Goal: Information Seeking & Learning: Learn about a topic

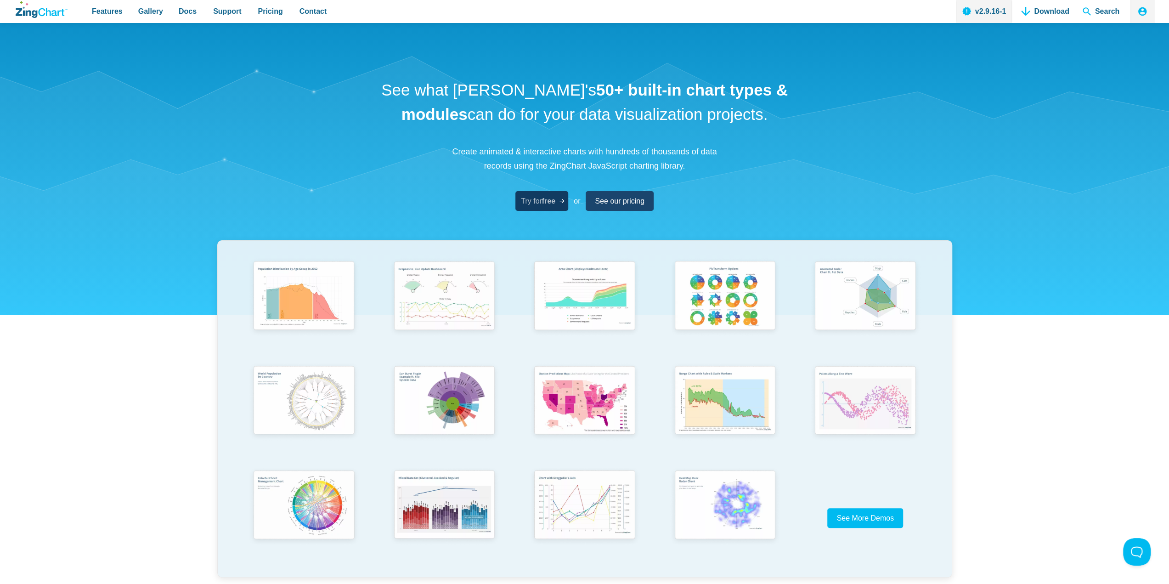
click at [548, 204] on strong "free" at bounding box center [548, 201] width 13 height 8
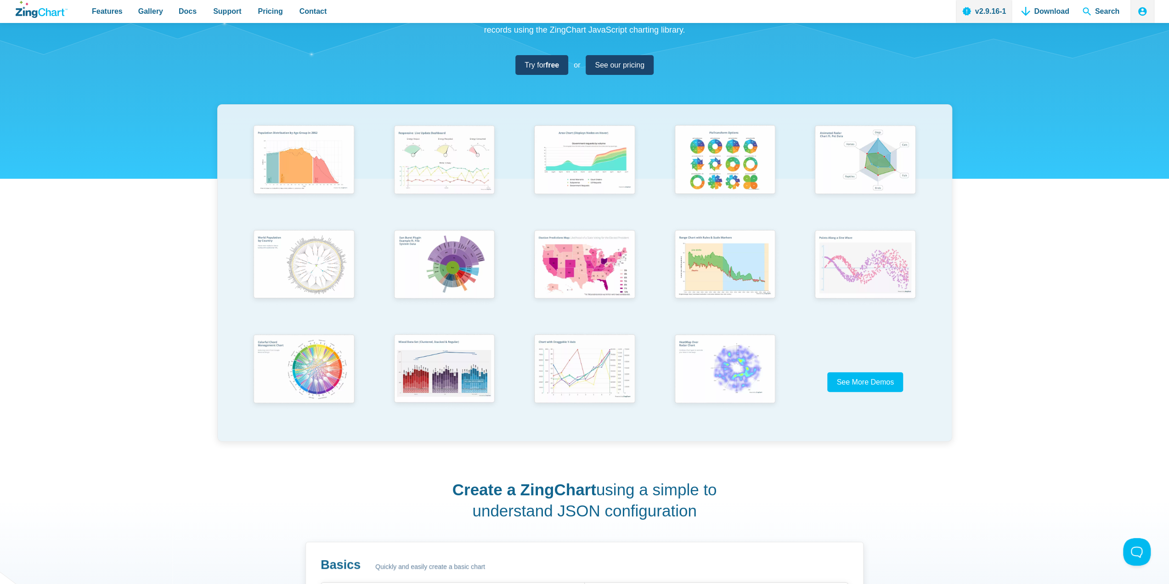
scroll to position [138, 0]
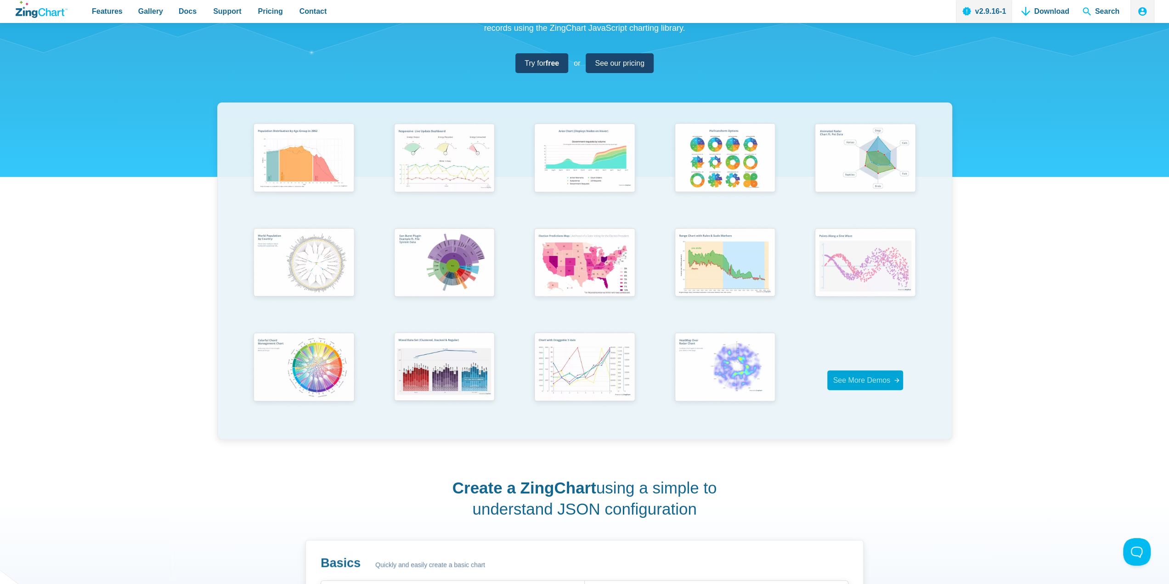
click at [847, 379] on span "See More Demos" at bounding box center [861, 380] width 57 height 8
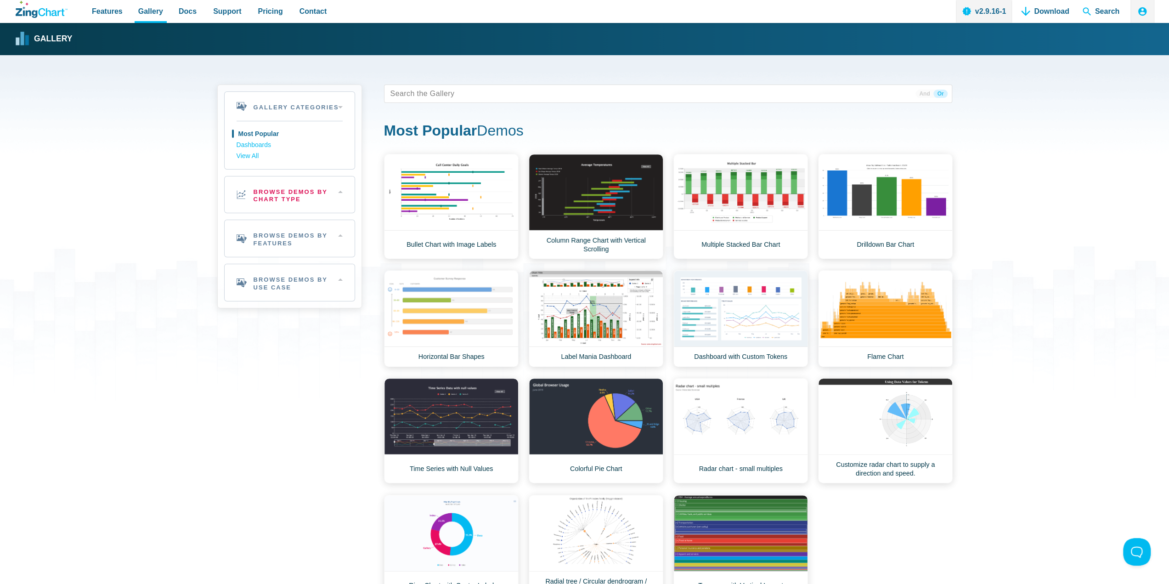
click at [269, 198] on h2 "Browse Demos By Chart Type" at bounding box center [290, 194] width 130 height 37
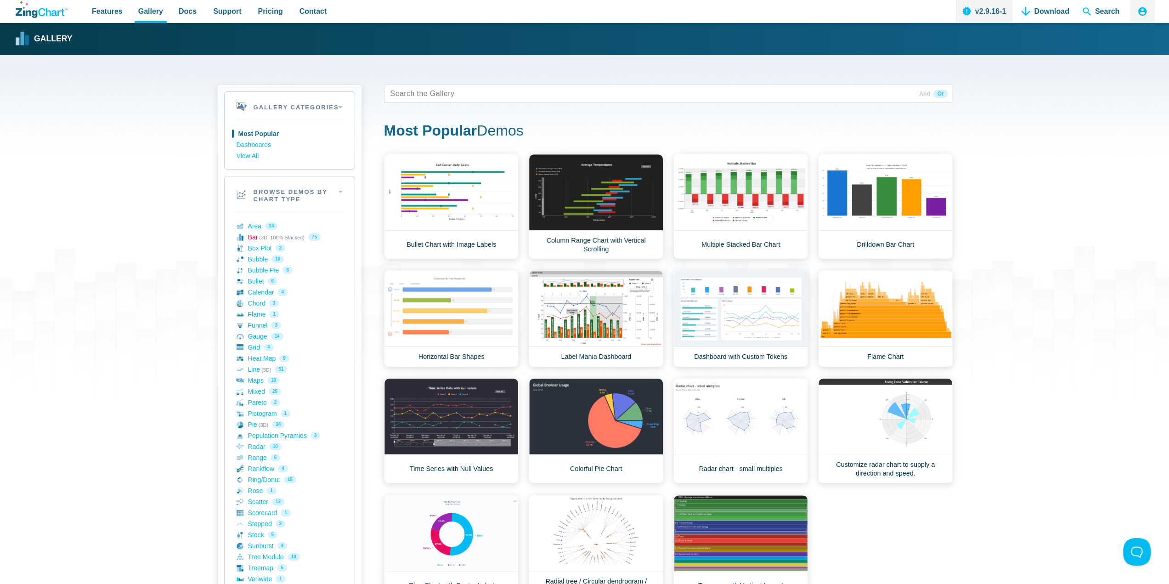
click at [257, 232] on link "Bar (3D, 100% Stacked) 75" at bounding box center [290, 237] width 106 height 11
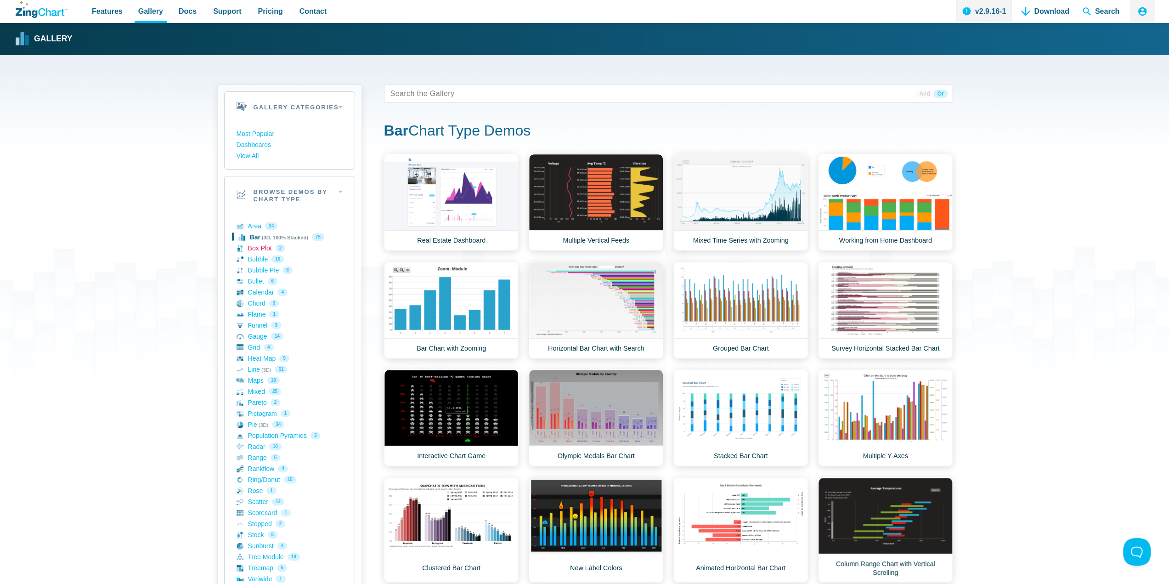
click at [256, 246] on link "Box Plot 2" at bounding box center [290, 248] width 106 height 11
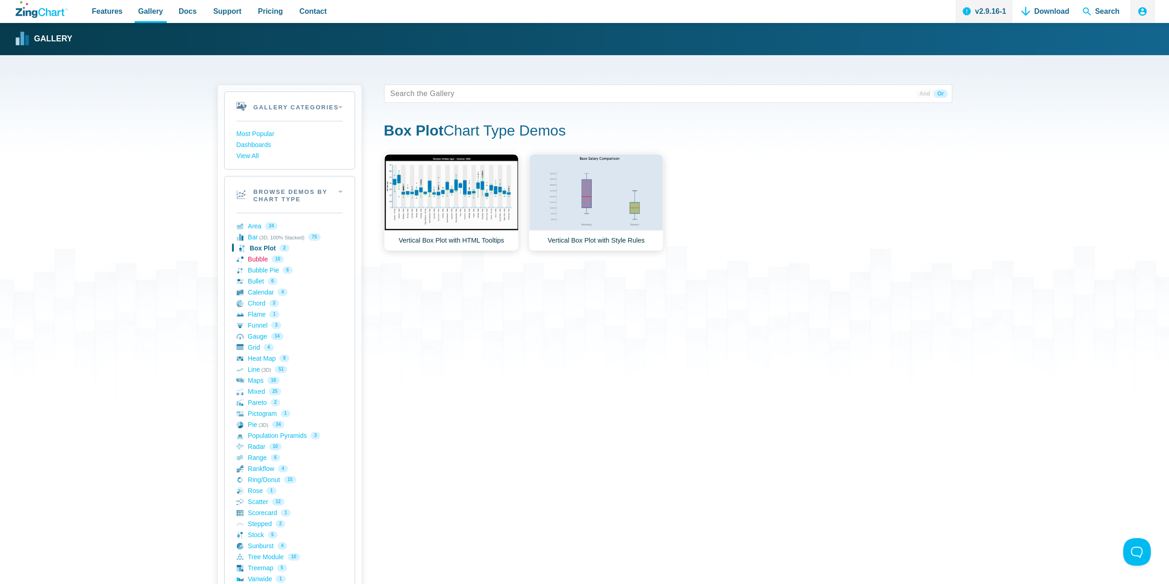
click at [256, 262] on link "Bubble 10" at bounding box center [290, 259] width 106 height 11
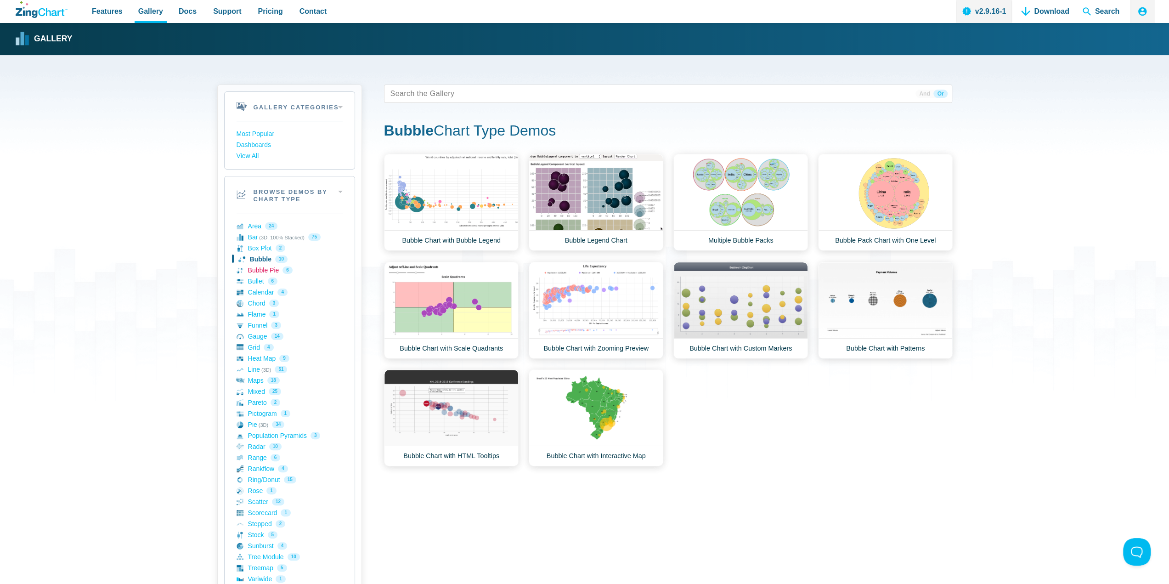
click at [255, 273] on link "Bubble Pie 6" at bounding box center [290, 270] width 106 height 11
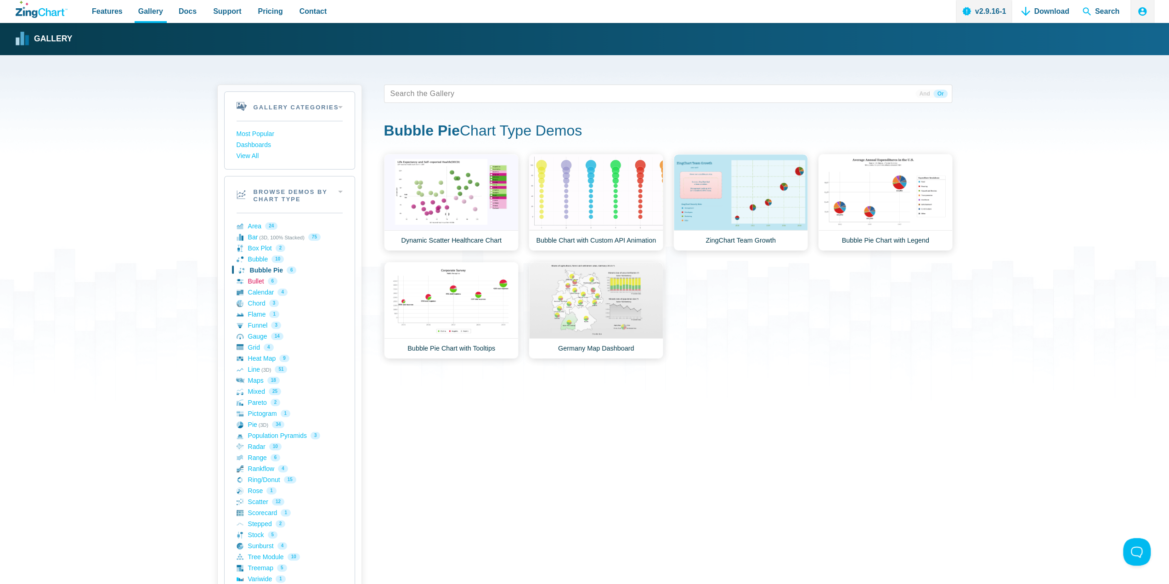
click at [259, 283] on link "Bullet 6" at bounding box center [290, 281] width 106 height 11
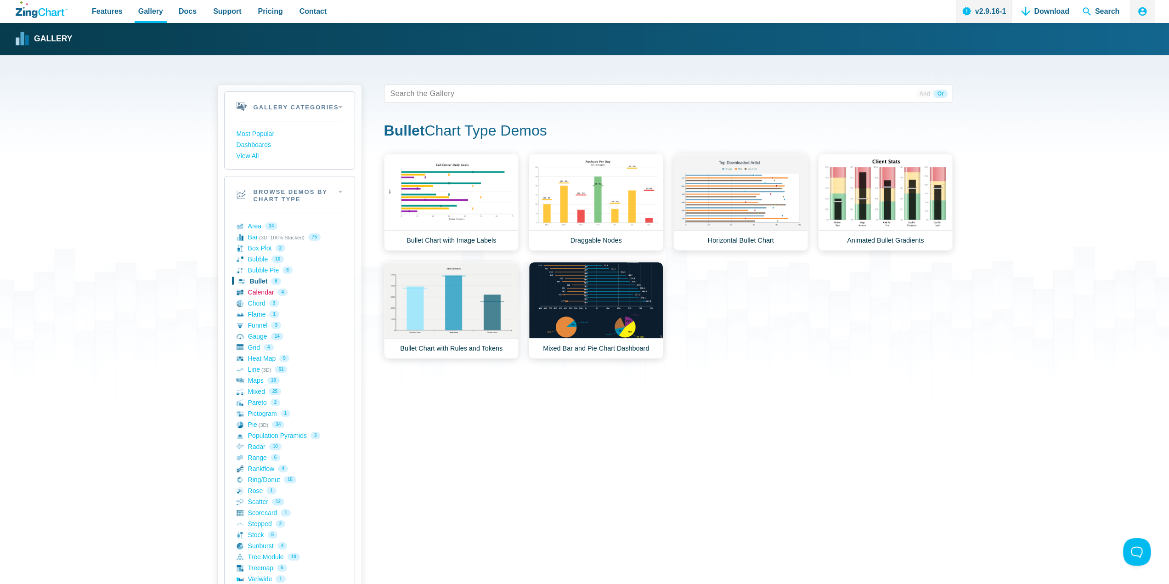
click at [261, 292] on link "Calendar 4" at bounding box center [290, 292] width 106 height 11
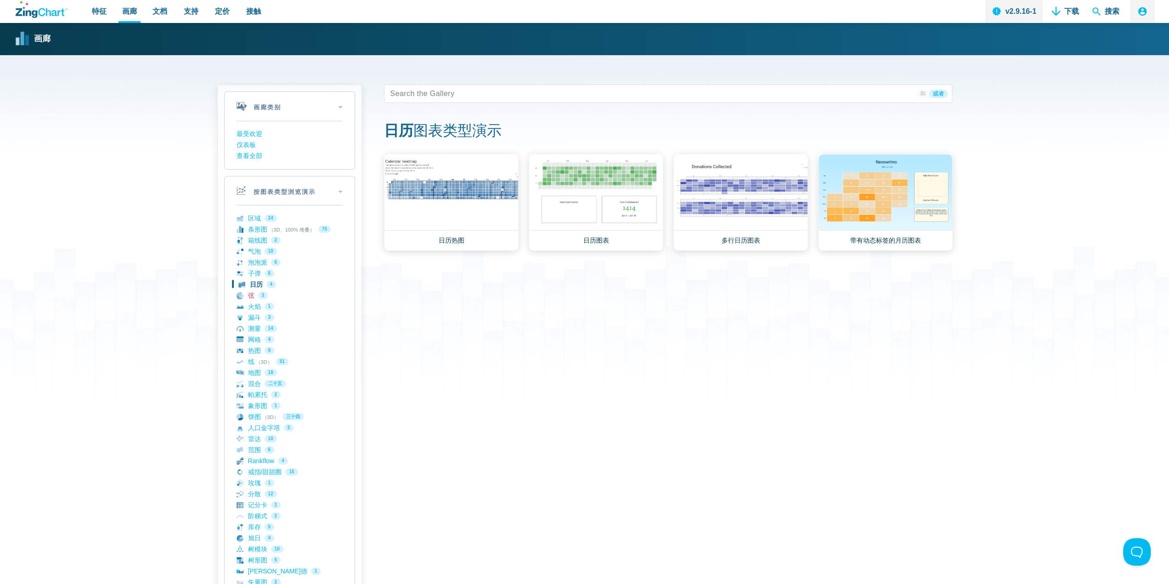
click at [251, 299] on link "弦 3" at bounding box center [290, 295] width 106 height 11
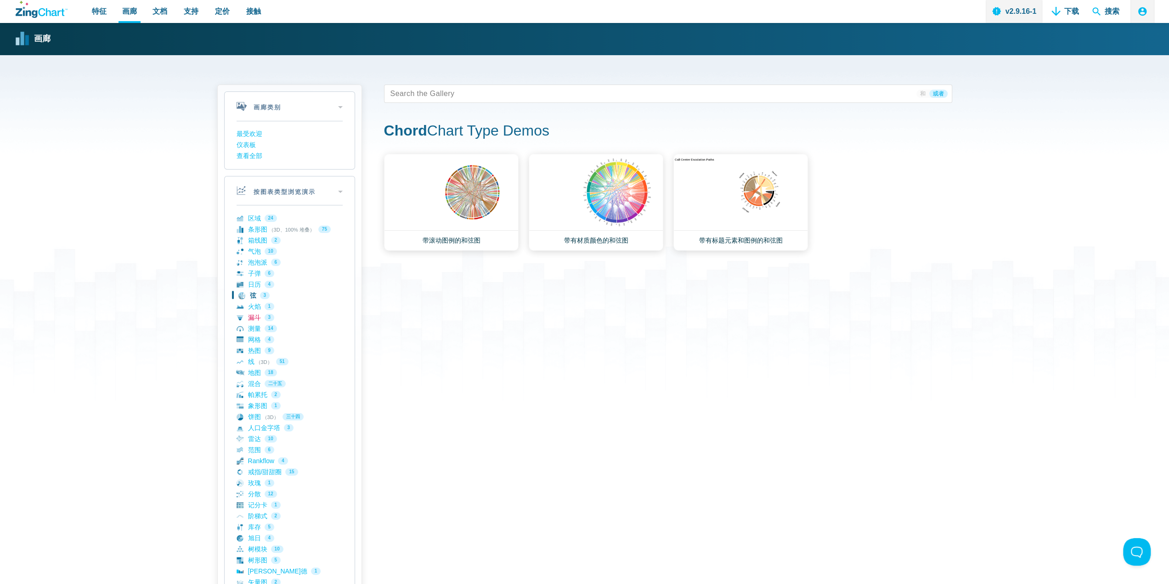
click at [251, 312] on link "漏斗 3" at bounding box center [290, 317] width 106 height 11
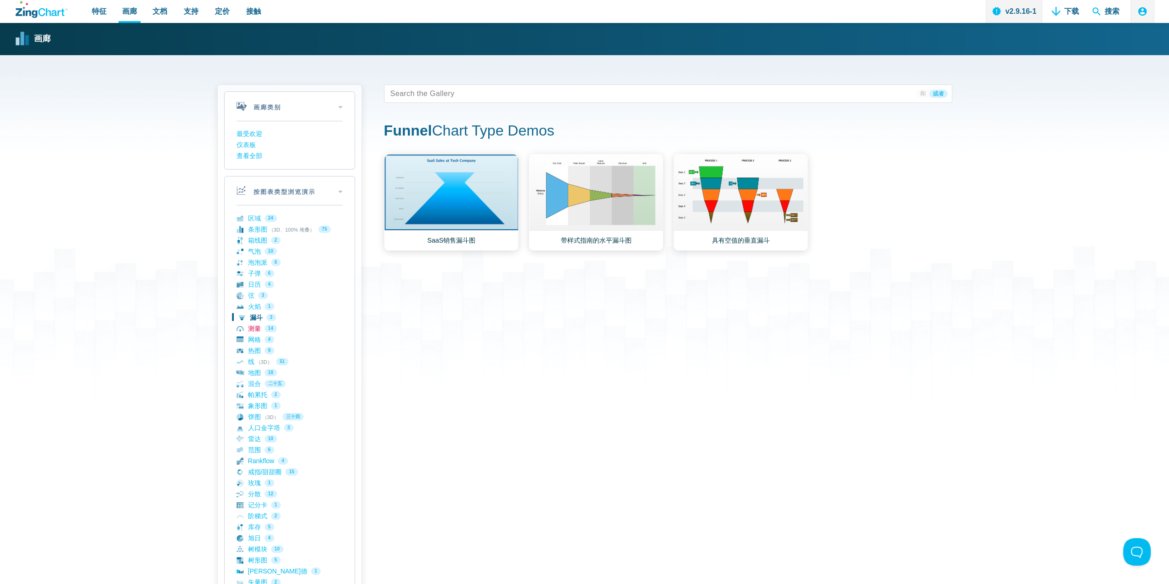
click at [256, 328] on link "测量 14" at bounding box center [290, 328] width 106 height 11
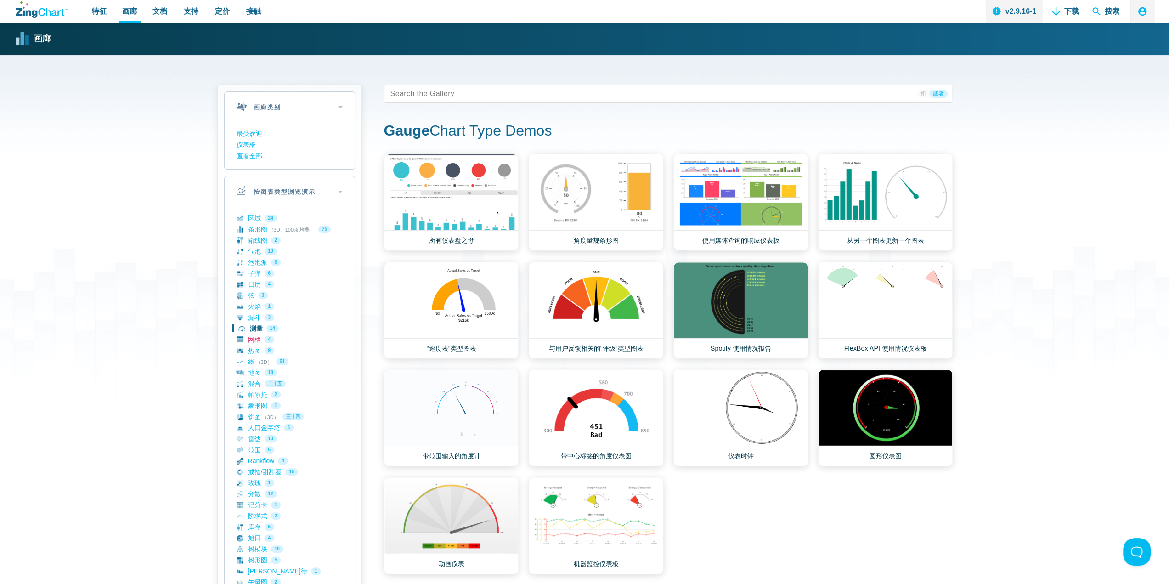
click at [256, 336] on link "网格 4" at bounding box center [290, 339] width 106 height 11
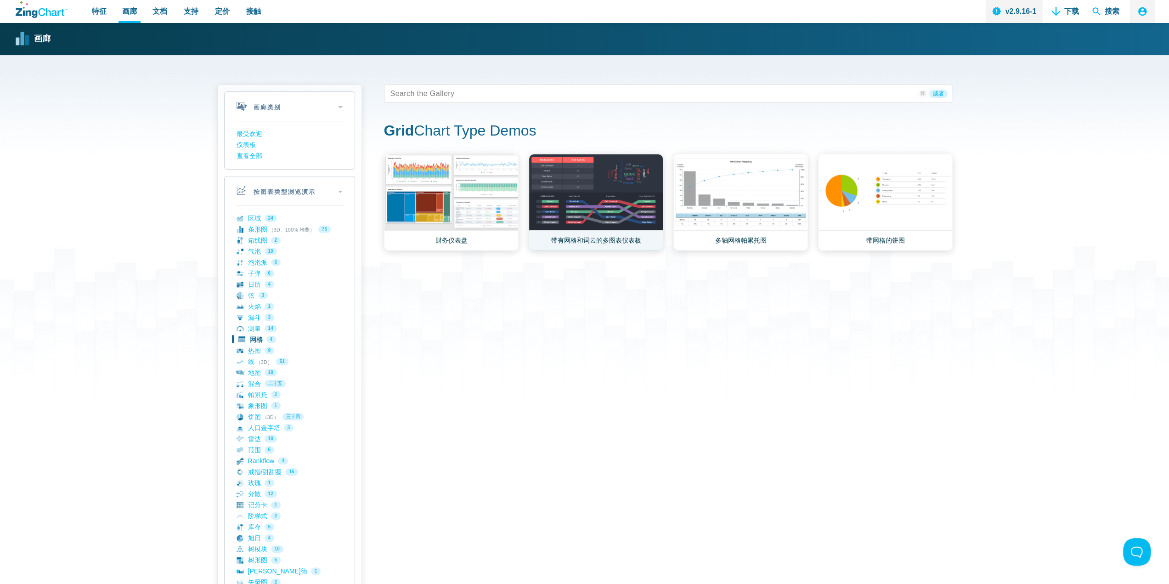
click at [619, 203] on link "带有网格和词云的多图表仪表板" at bounding box center [596, 202] width 135 height 97
click at [263, 361] on link "线 （3D） 51" at bounding box center [290, 361] width 106 height 11
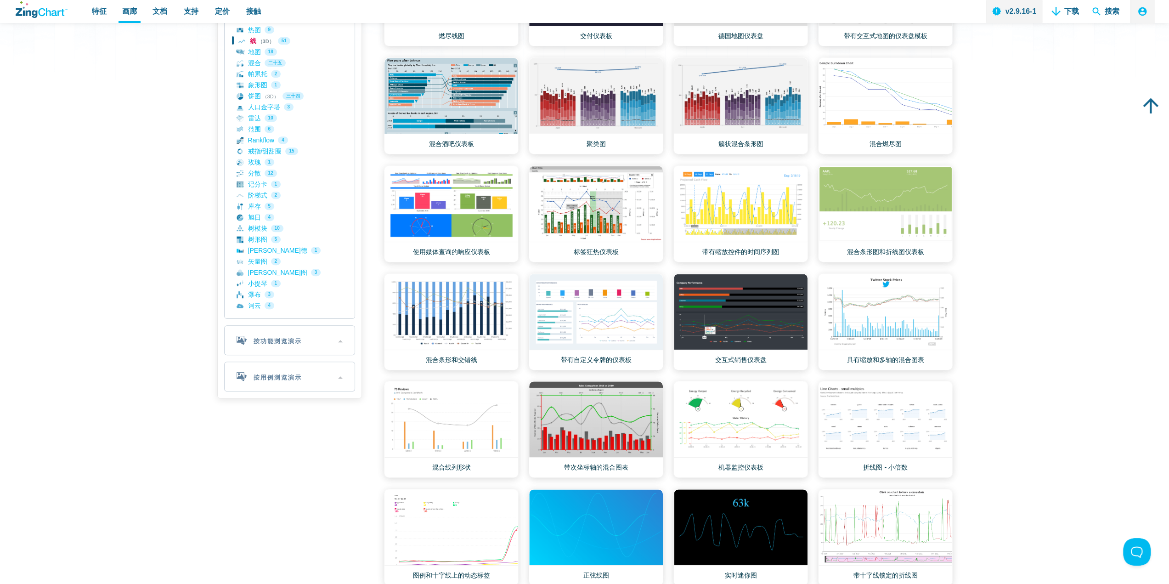
scroll to position [92, 0]
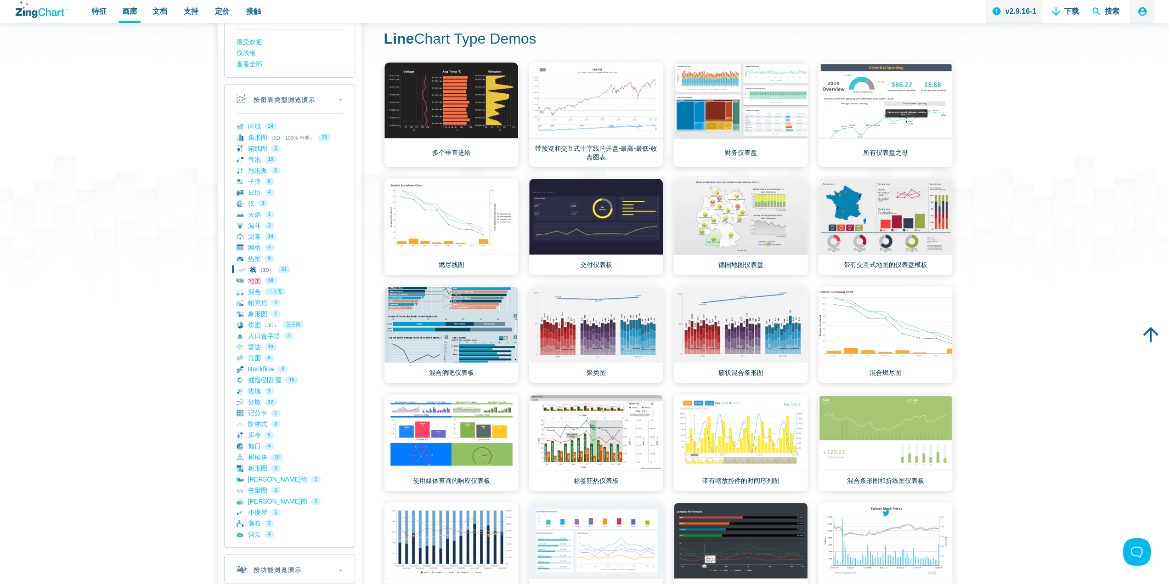
click at [254, 280] on link "地图 18" at bounding box center [290, 280] width 106 height 11
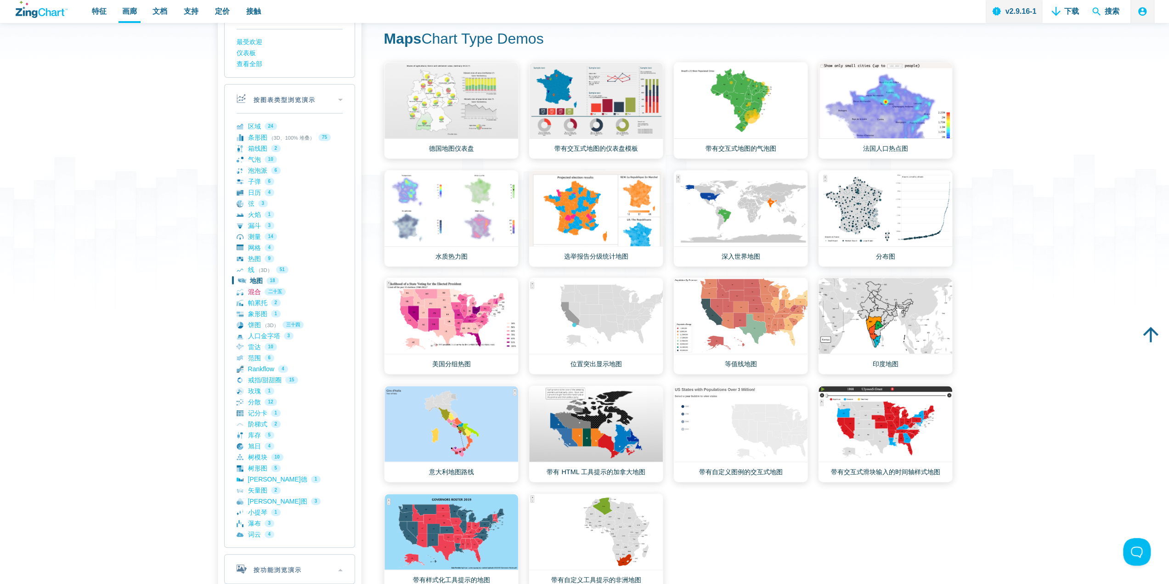
click at [272, 287] on link "混合 二十五" at bounding box center [290, 291] width 106 height 11
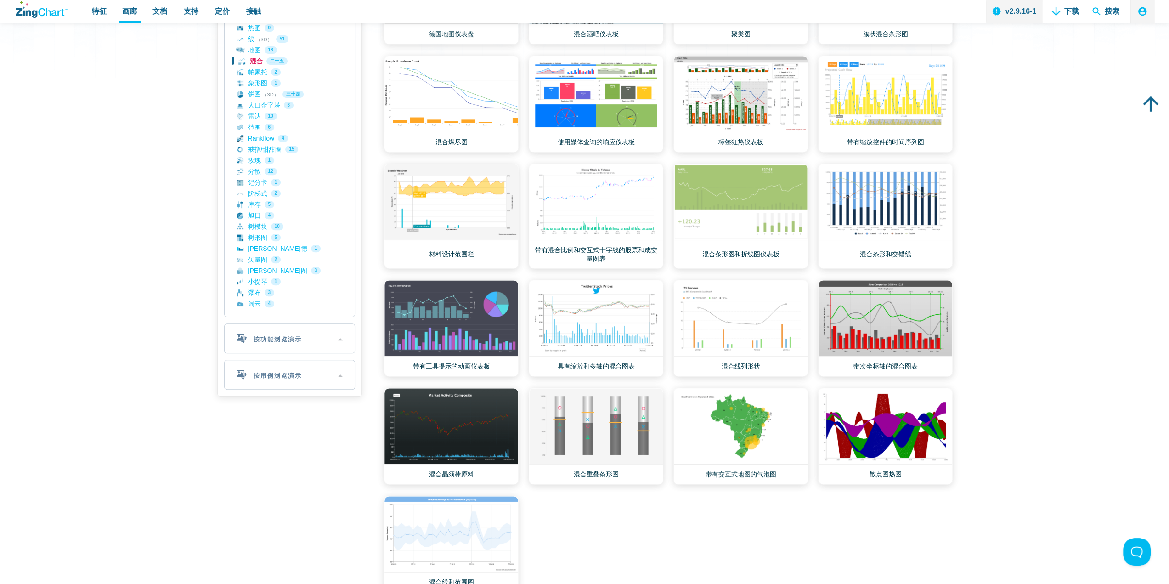
scroll to position [322, 0]
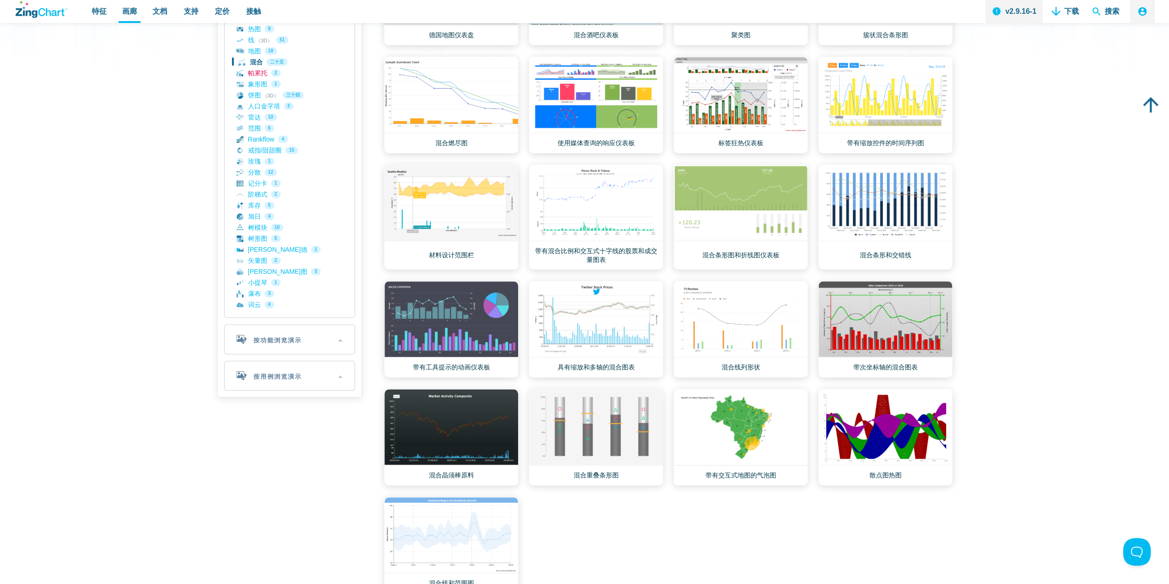
click at [258, 74] on link "帕累托 2" at bounding box center [290, 73] width 106 height 11
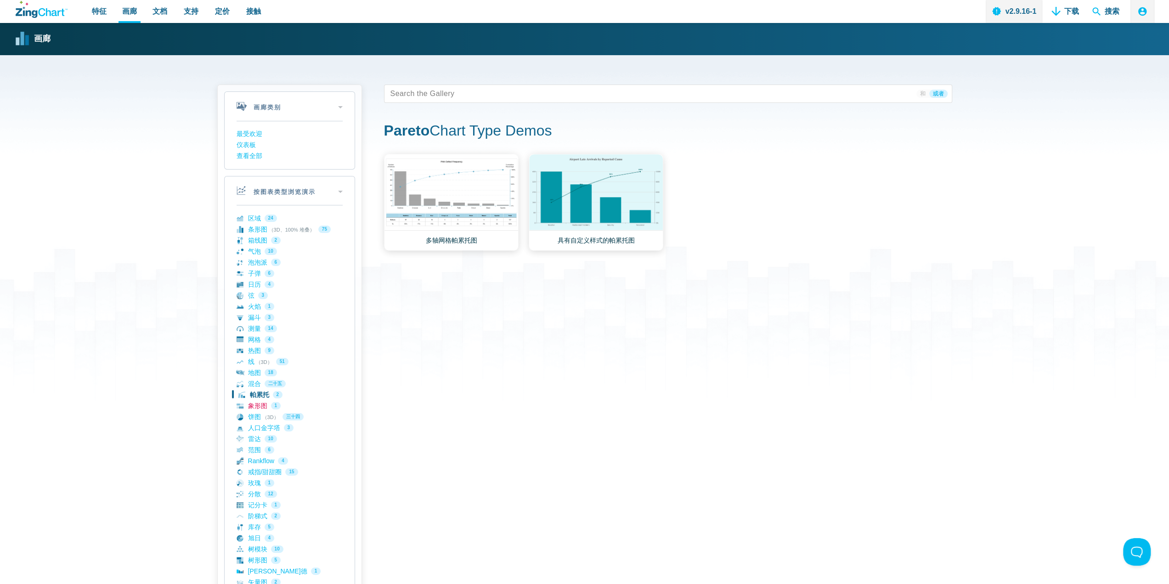
click at [263, 405] on link "象形图 1" at bounding box center [290, 405] width 106 height 11
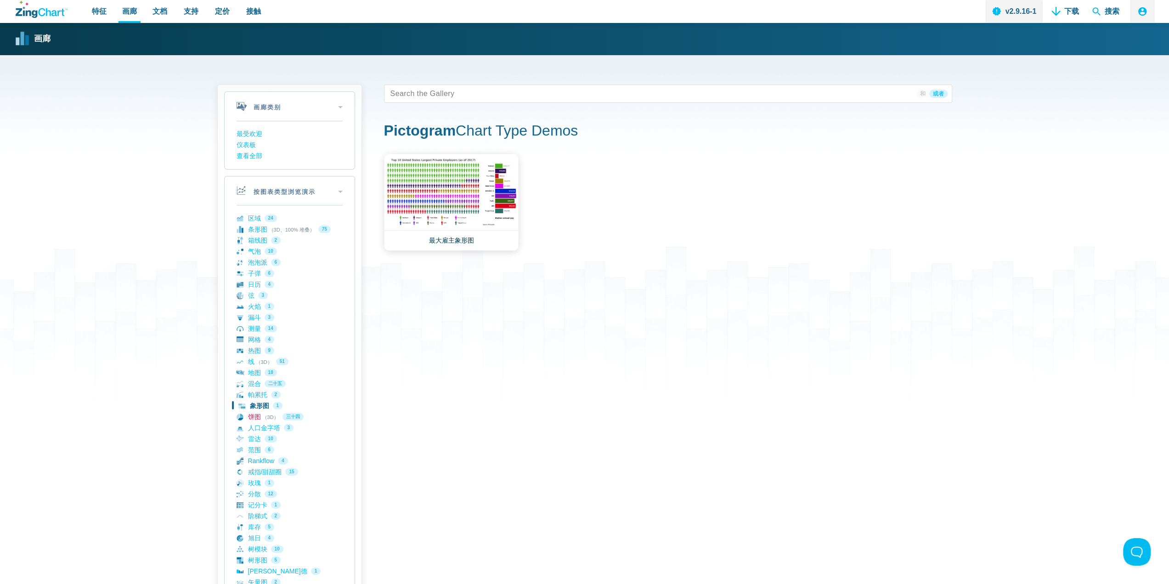
click at [259, 416] on link "饼图 （3D） 三十四" at bounding box center [290, 416] width 106 height 11
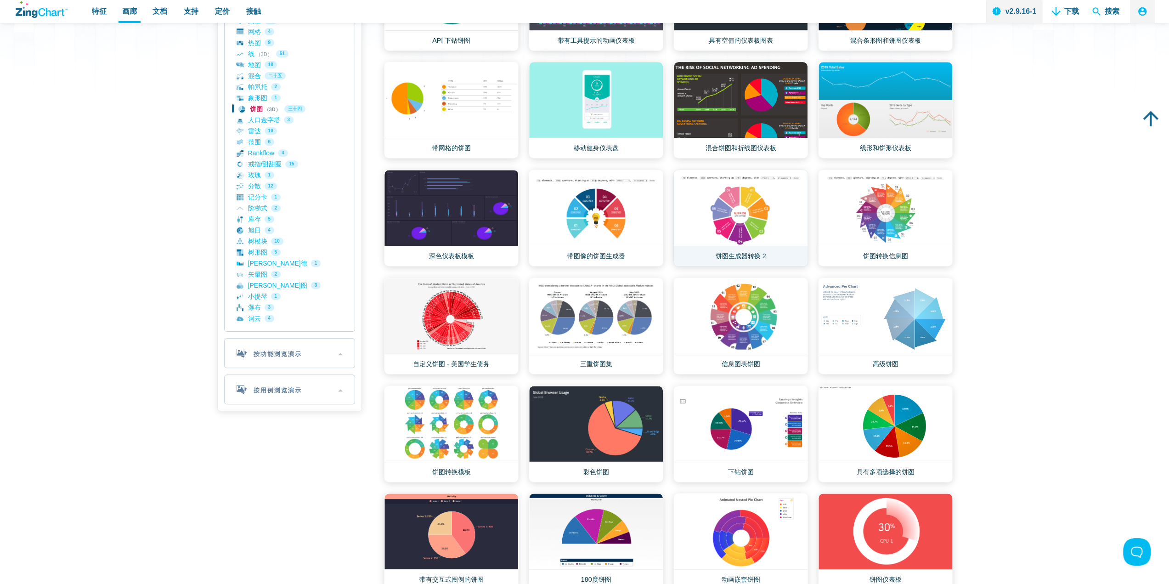
scroll to position [322, 0]
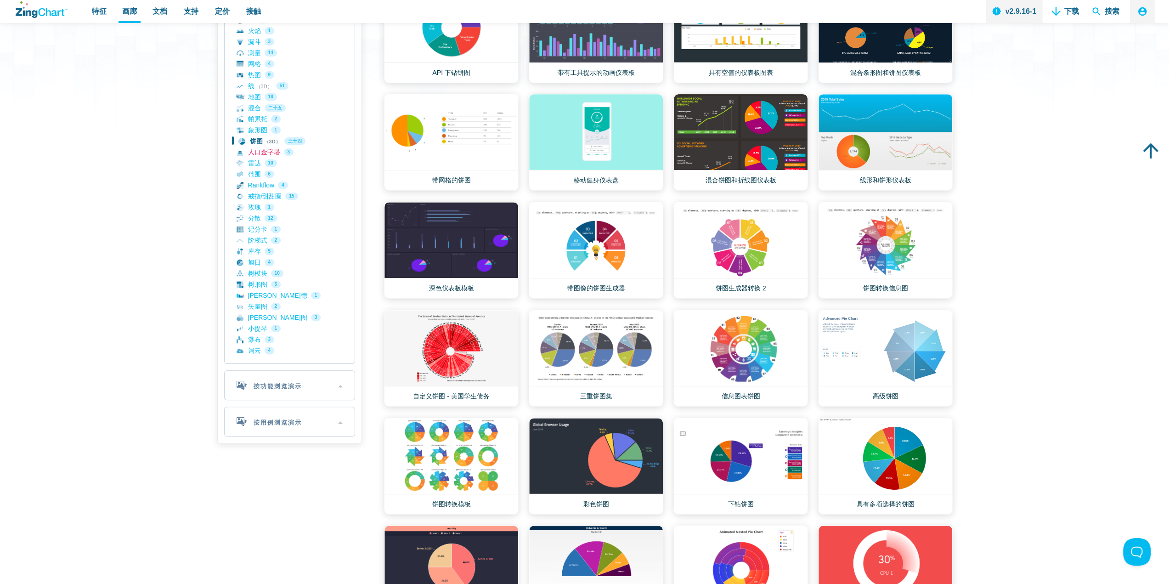
click at [261, 149] on link "人口金字塔 3" at bounding box center [290, 152] width 106 height 11
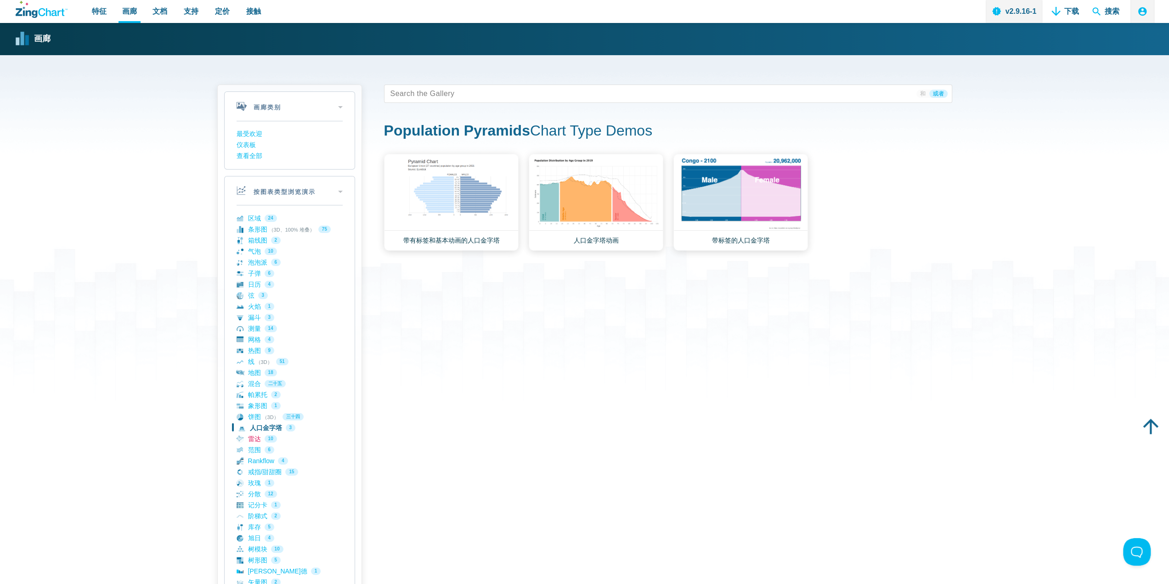
click at [254, 436] on link "雷达 10" at bounding box center [290, 438] width 106 height 11
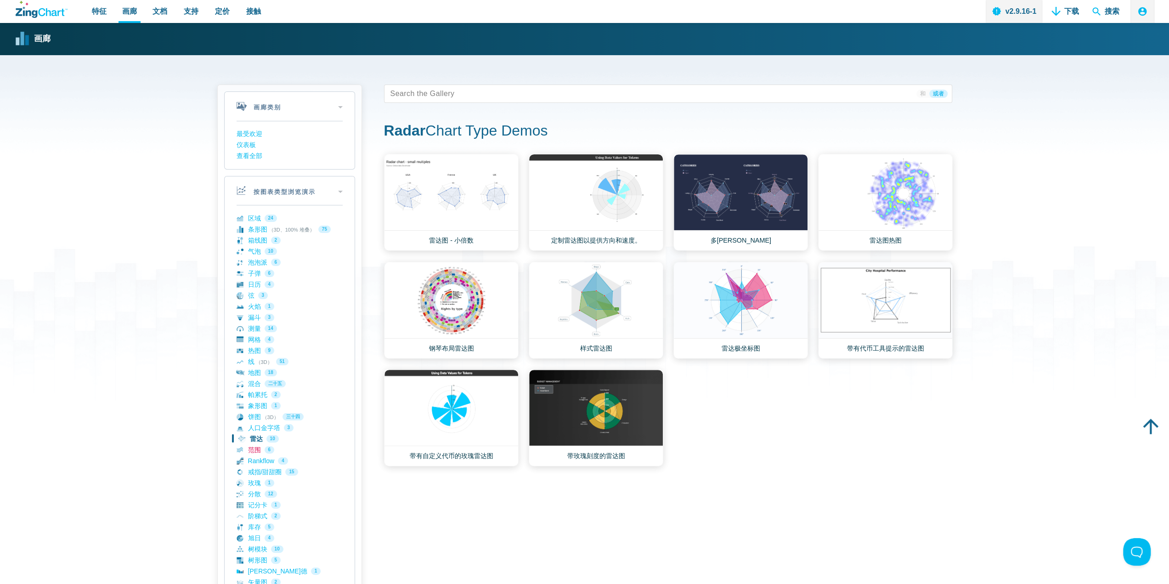
click at [257, 452] on link "范围 6" at bounding box center [290, 449] width 106 height 11
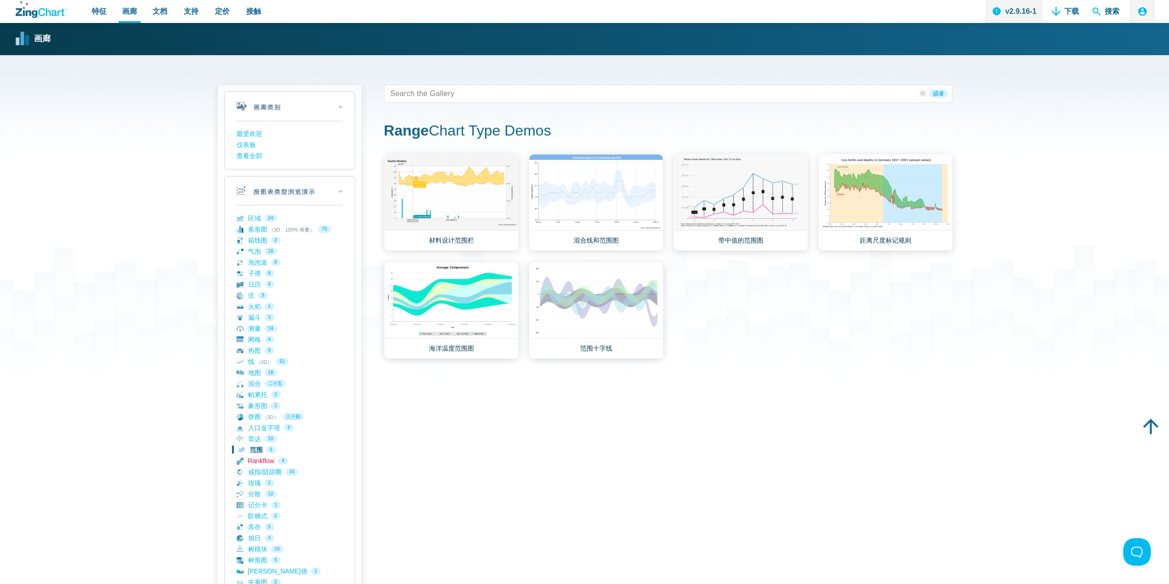
click at [261, 459] on link "Rankflow 4" at bounding box center [290, 460] width 106 height 11
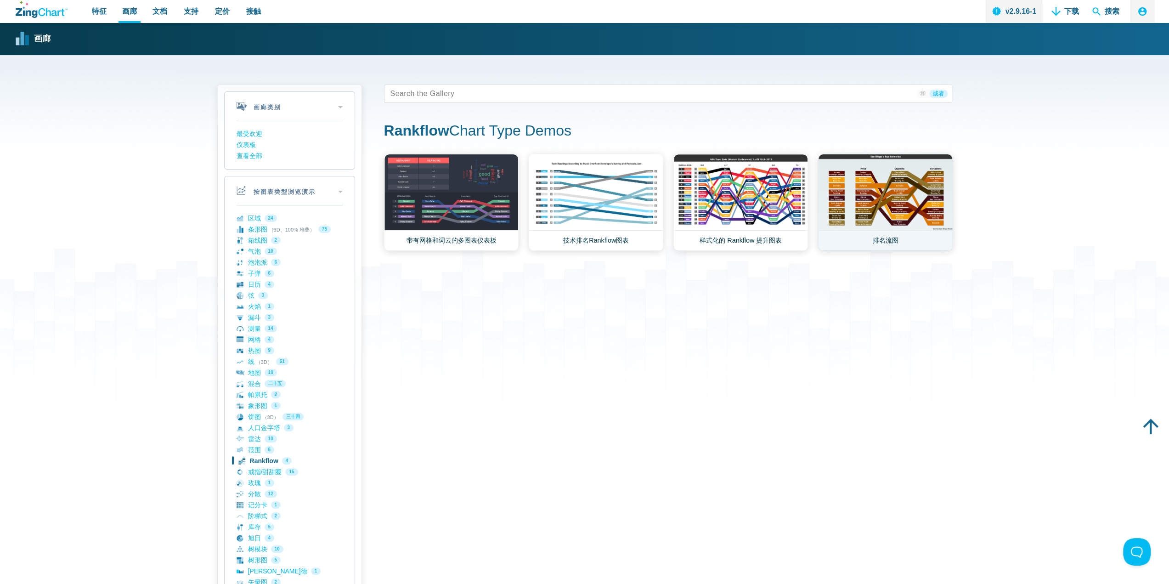
click at [893, 219] on link "排名流图" at bounding box center [885, 202] width 135 height 97
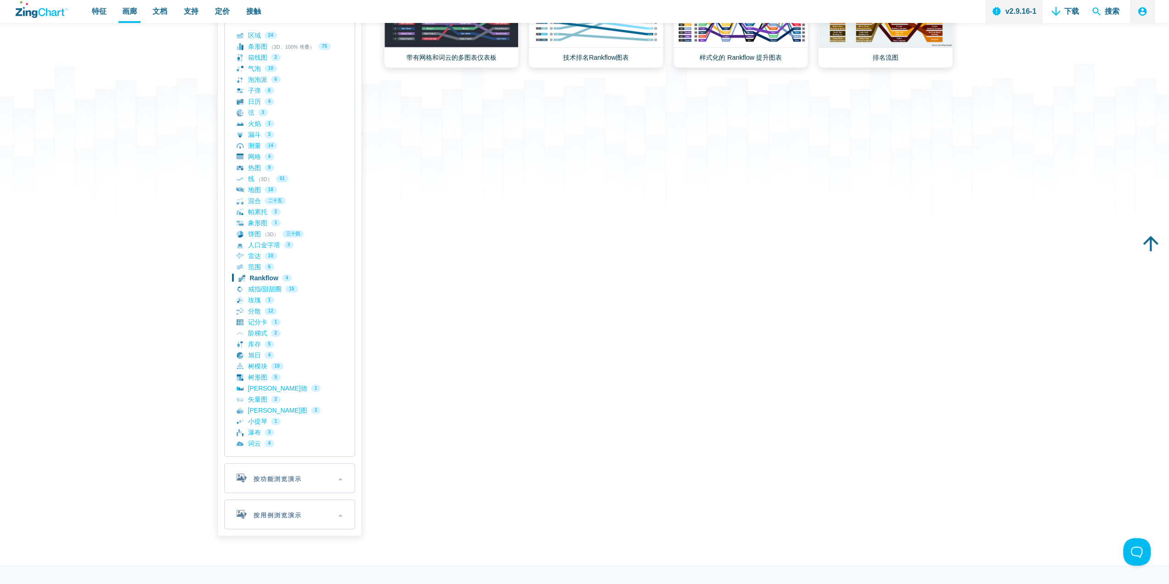
scroll to position [184, 0]
click at [264, 287] on link "戒指/甜甜圈 15" at bounding box center [290, 288] width 106 height 11
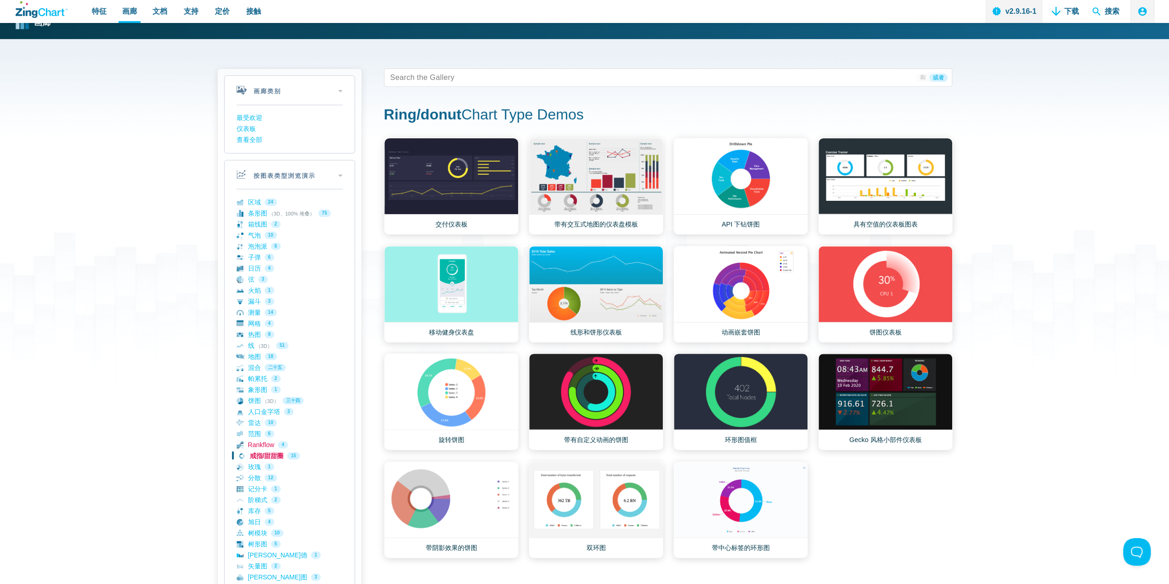
scroll to position [46, 0]
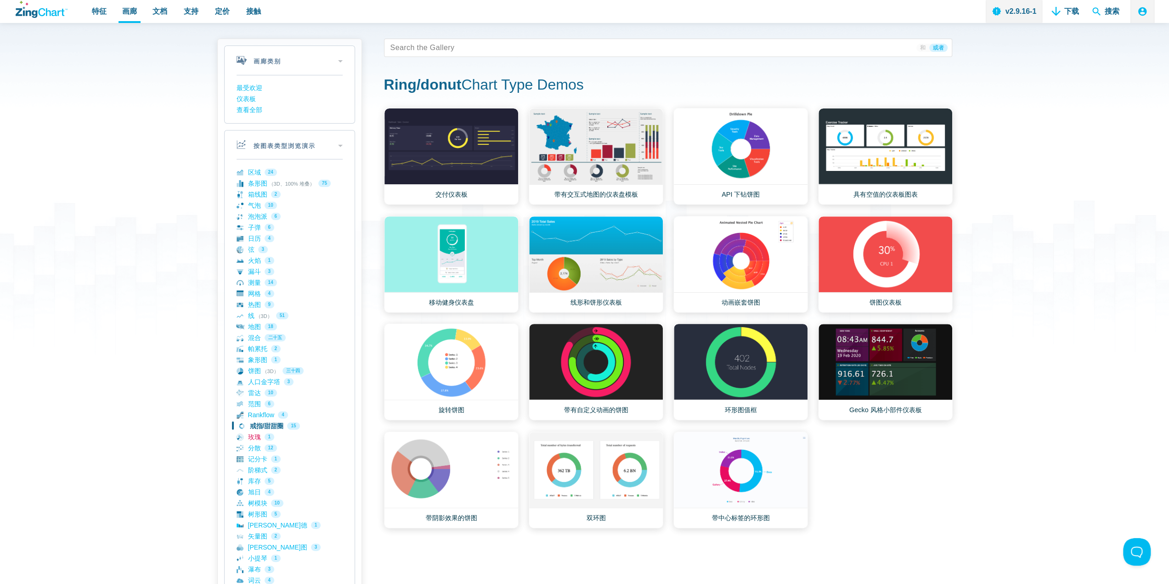
click at [259, 438] on link "玫瑰 1" at bounding box center [290, 436] width 106 height 11
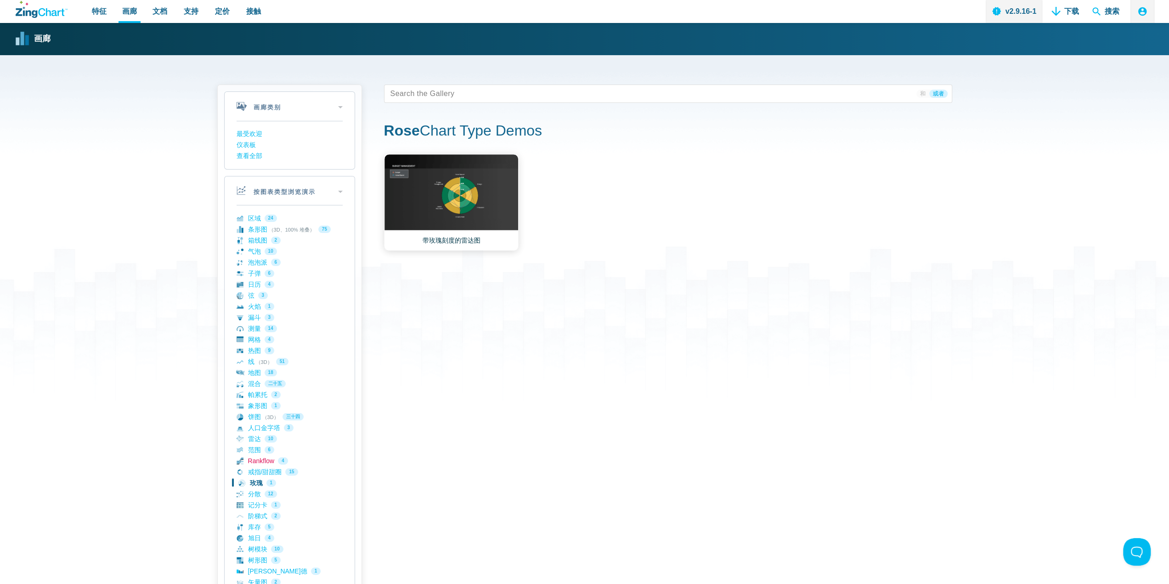
click at [266, 457] on link "Rankflow 4" at bounding box center [290, 460] width 106 height 11
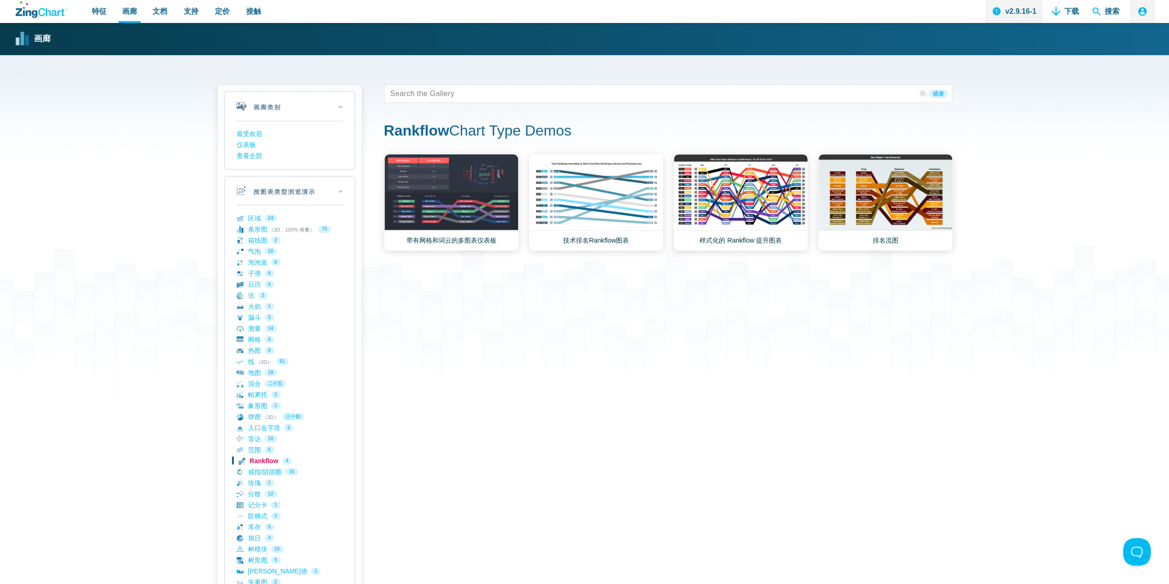
drag, startPoint x: 279, startPoint y: 462, endPoint x: 250, endPoint y: 465, distance: 29.6
click at [250, 465] on link "Rankflow 4" at bounding box center [290, 460] width 106 height 11
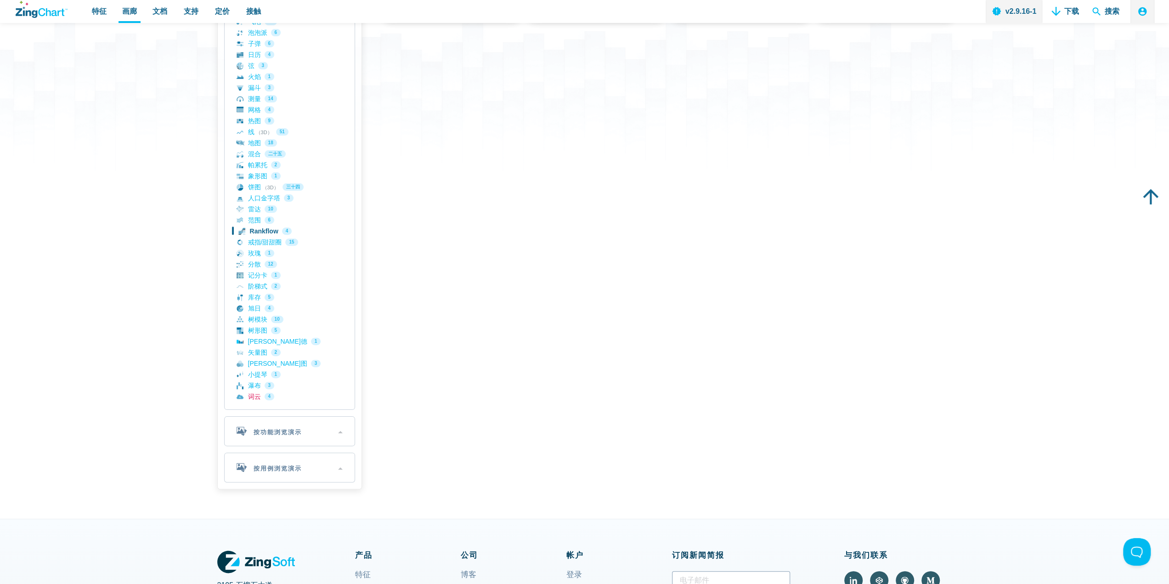
click at [259, 400] on link "词云 4" at bounding box center [290, 396] width 106 height 11
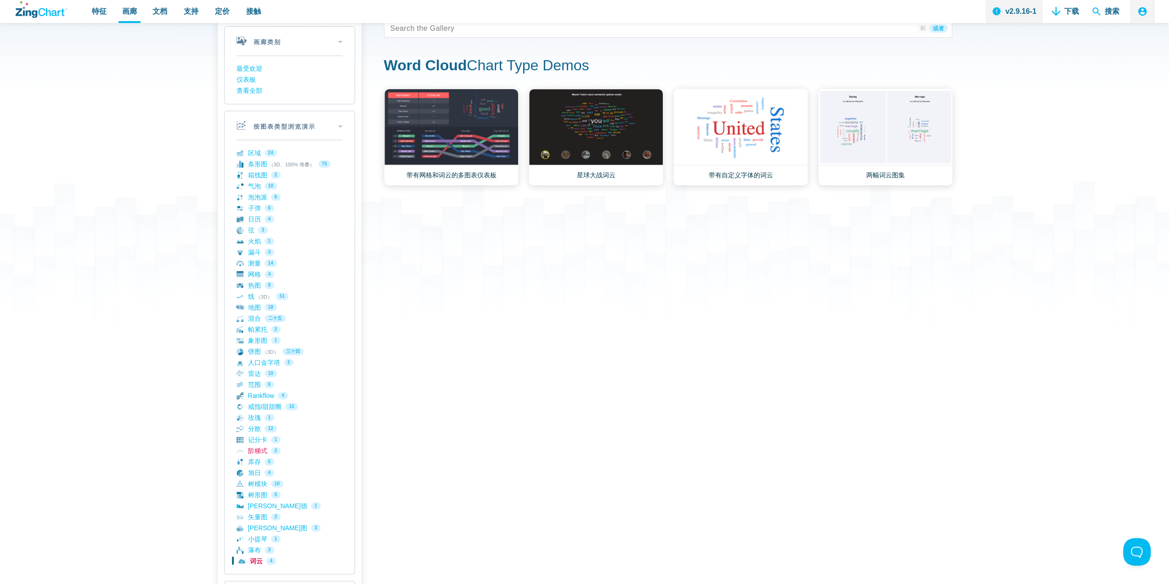
scroll to position [92, 0]
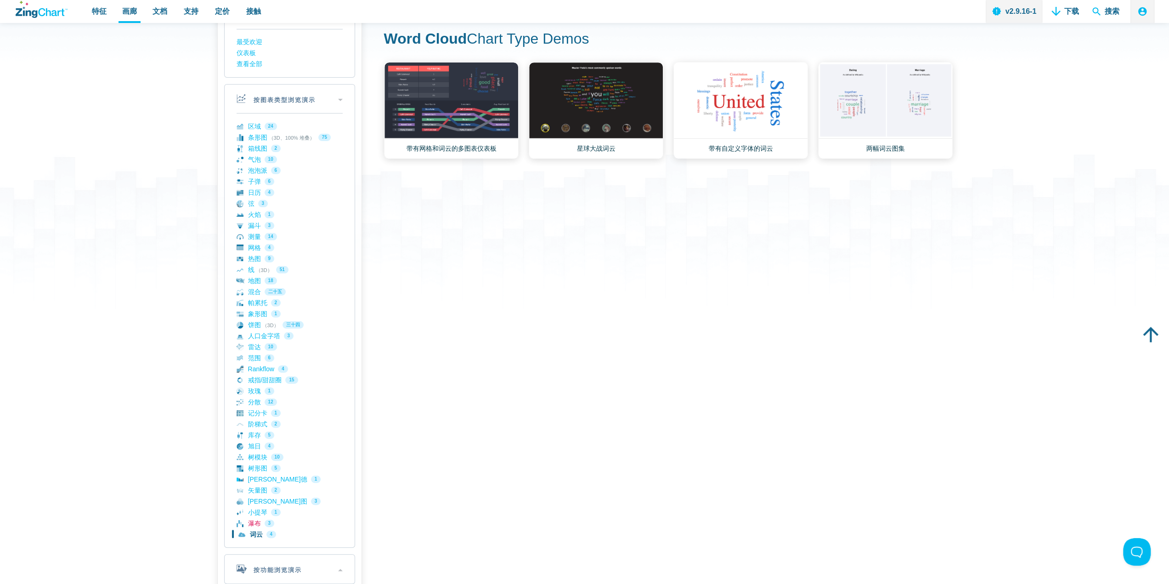
click at [265, 526] on link "瀑布 3" at bounding box center [290, 523] width 106 height 11
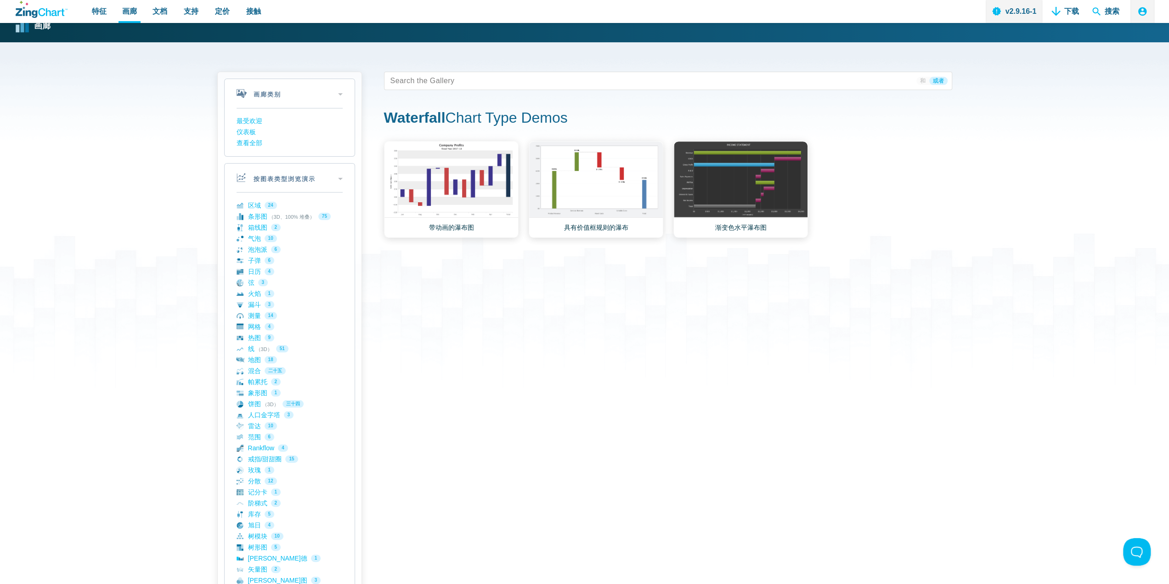
scroll to position [46, 0]
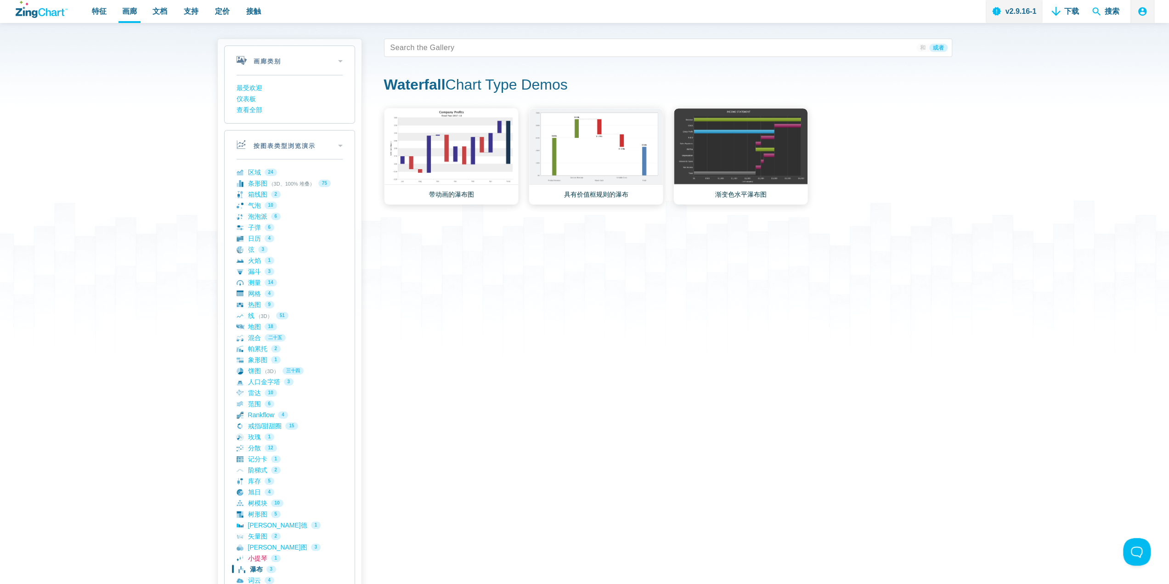
click at [263, 560] on link "小提琴 1" at bounding box center [290, 558] width 106 height 11
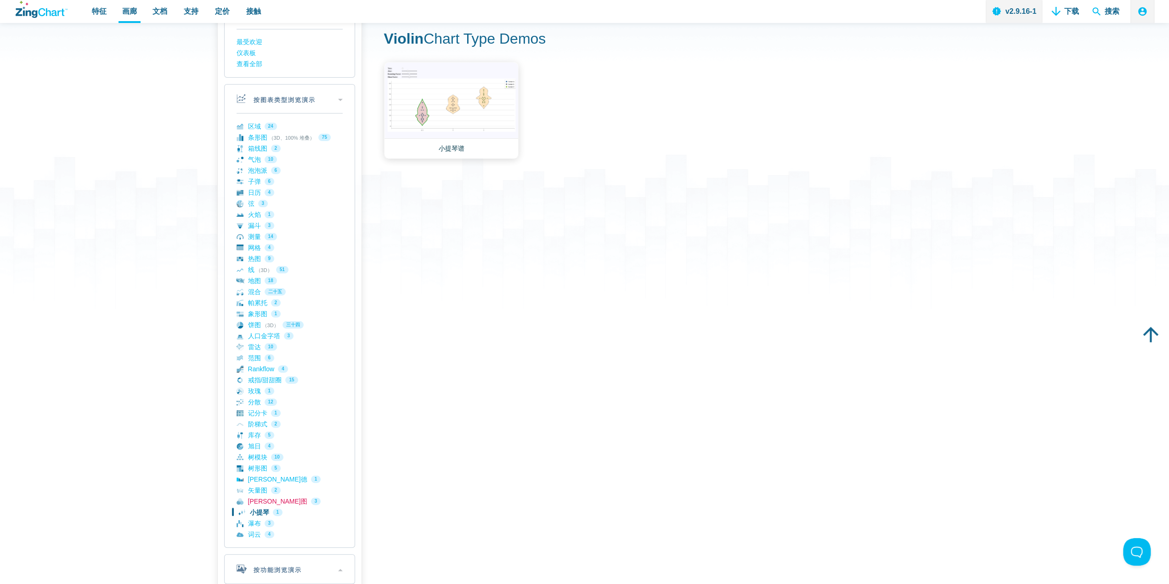
click at [259, 500] on link "维恩图 3" at bounding box center [290, 501] width 106 height 11
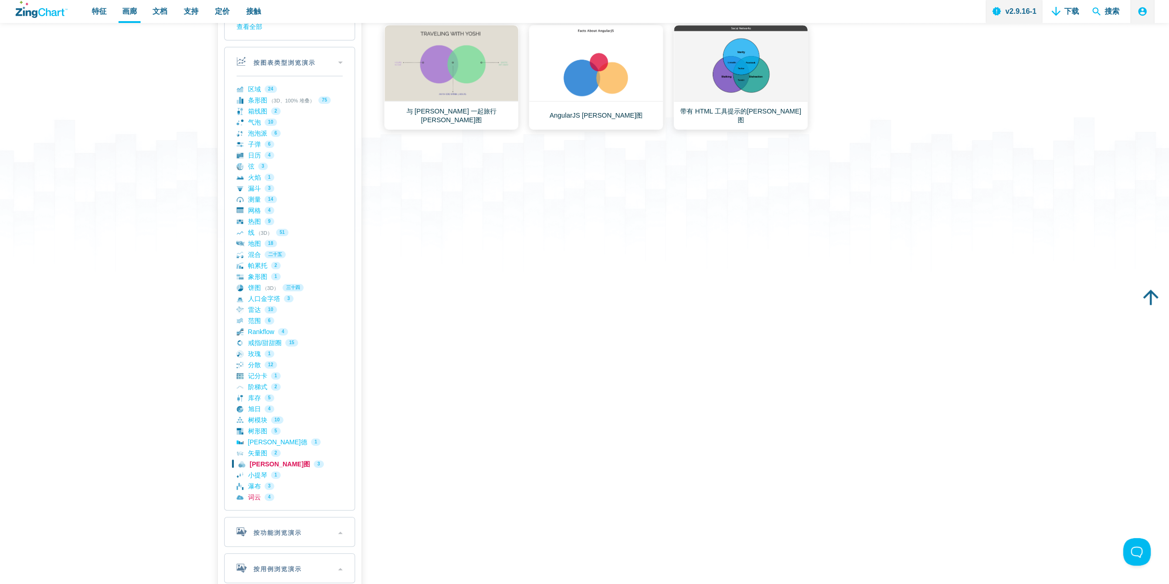
scroll to position [138, 0]
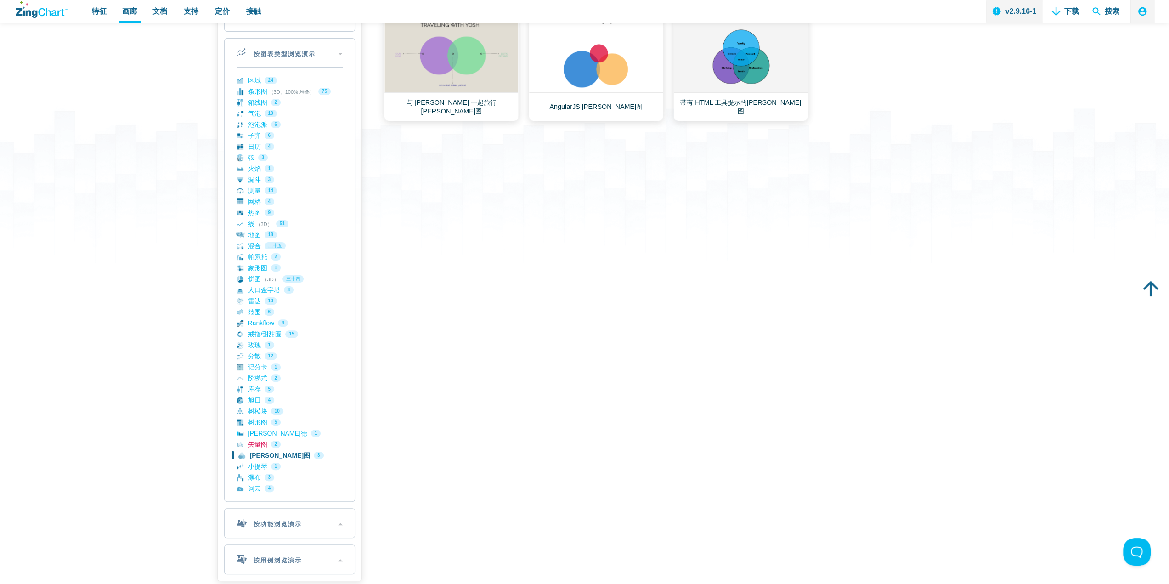
click at [270, 441] on link "矢量图 2" at bounding box center [290, 444] width 106 height 11
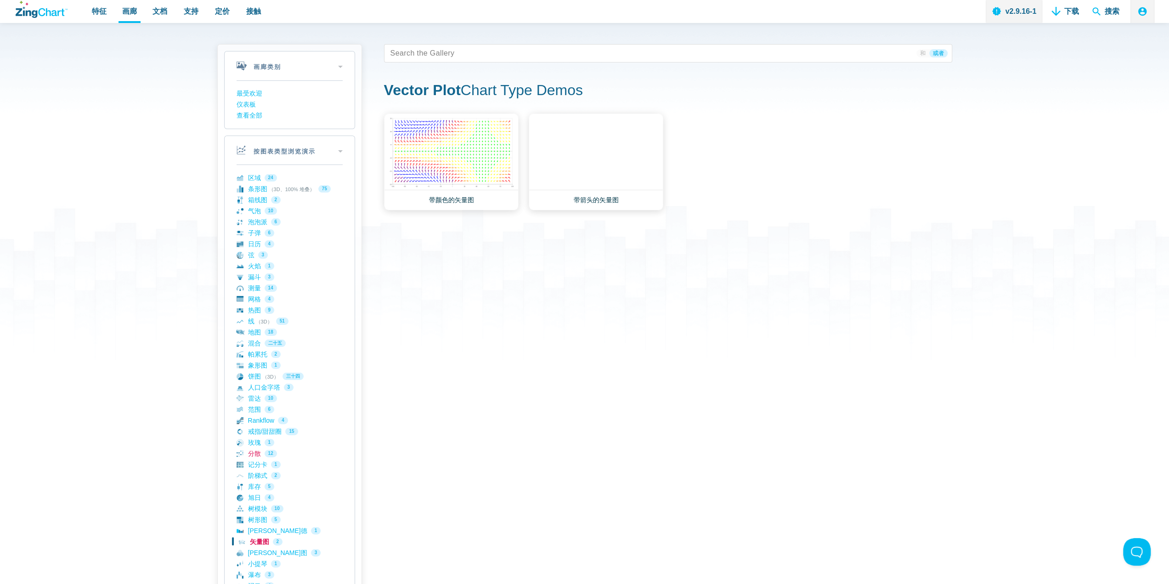
scroll to position [46, 0]
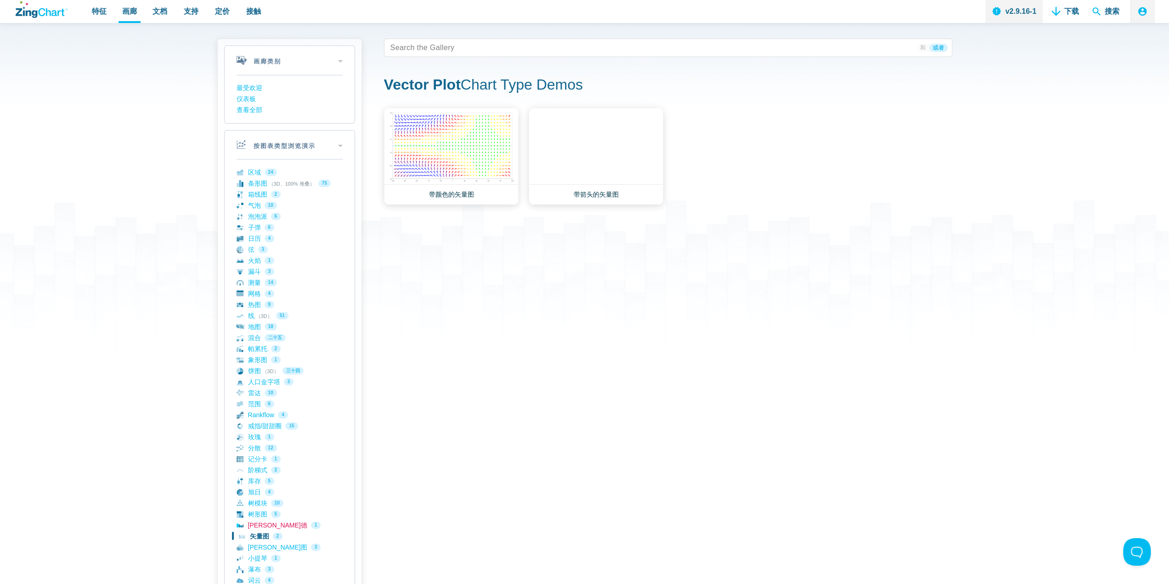
click at [263, 525] on link "瓦里维德 1" at bounding box center [290, 525] width 106 height 11
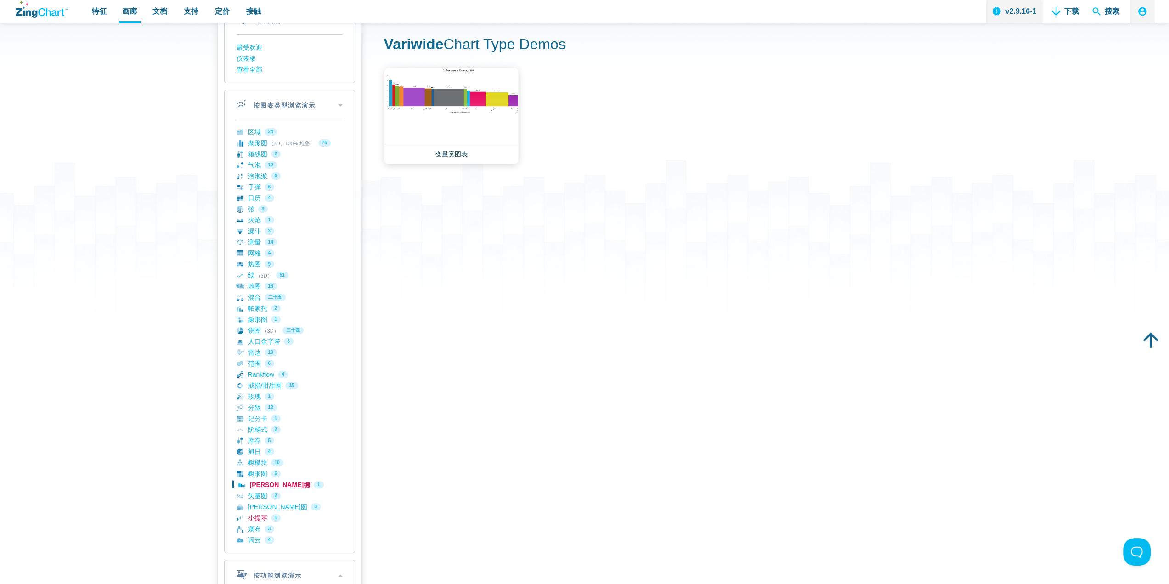
scroll to position [92, 0]
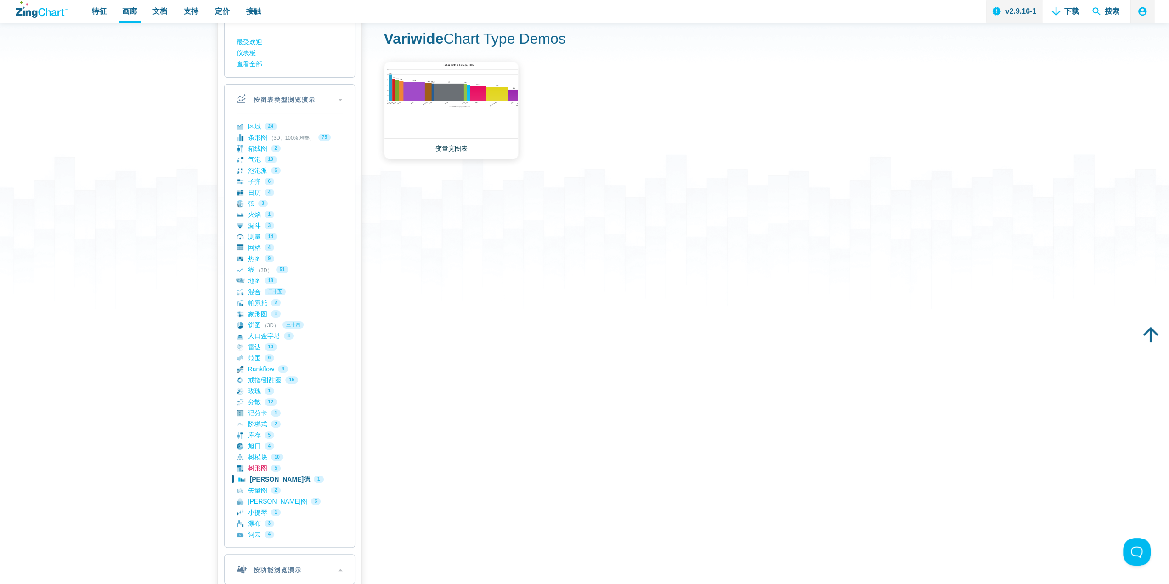
click at [261, 468] on link "树形图 5" at bounding box center [290, 468] width 106 height 11
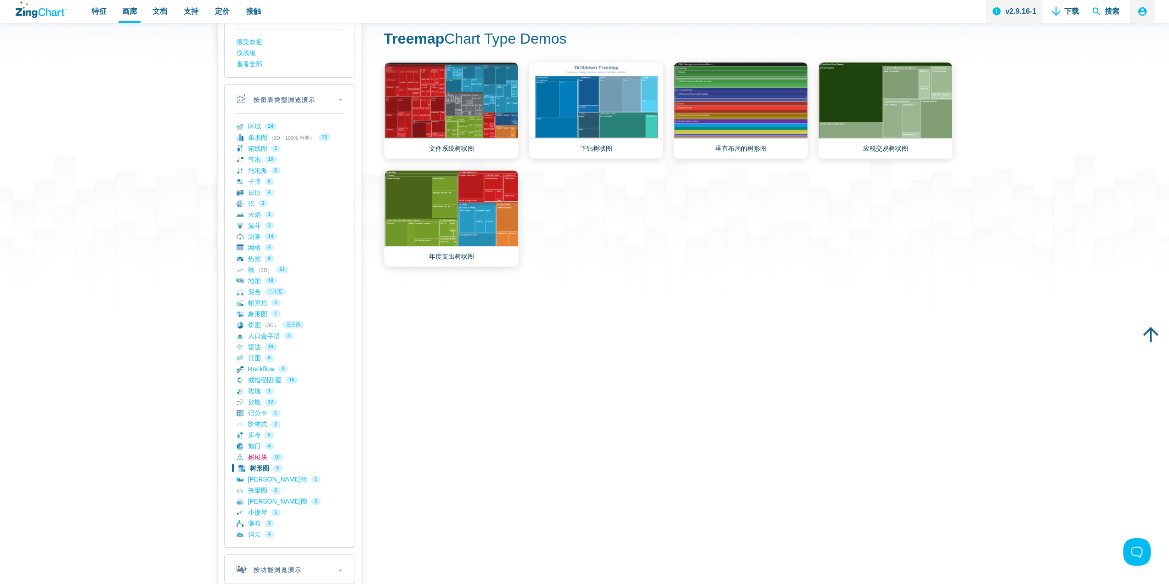
click at [259, 461] on link "树模块 10" at bounding box center [290, 457] width 106 height 11
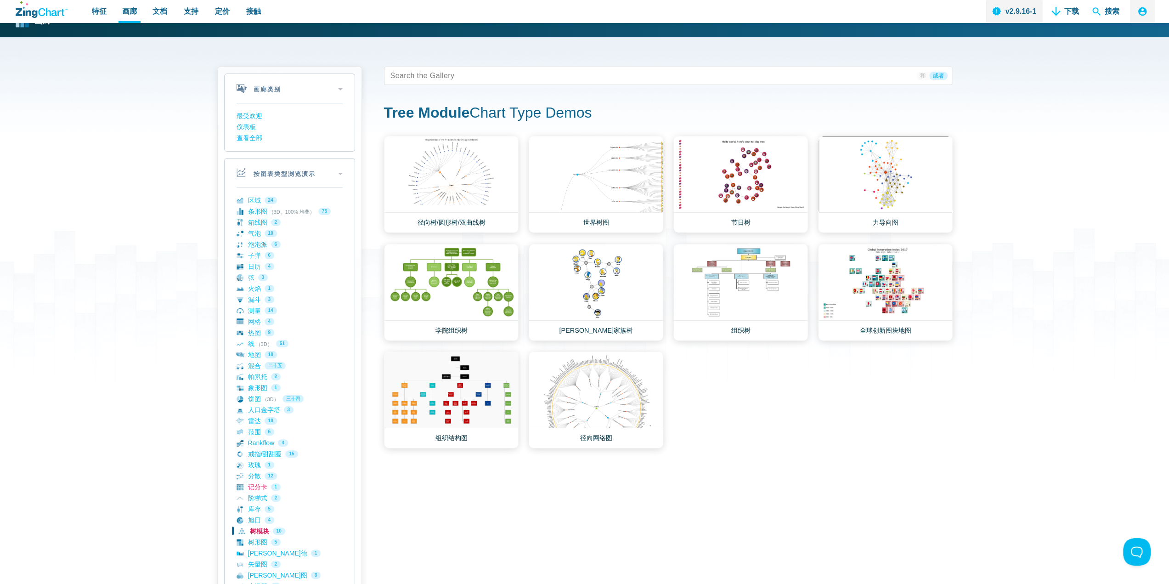
scroll to position [46, 0]
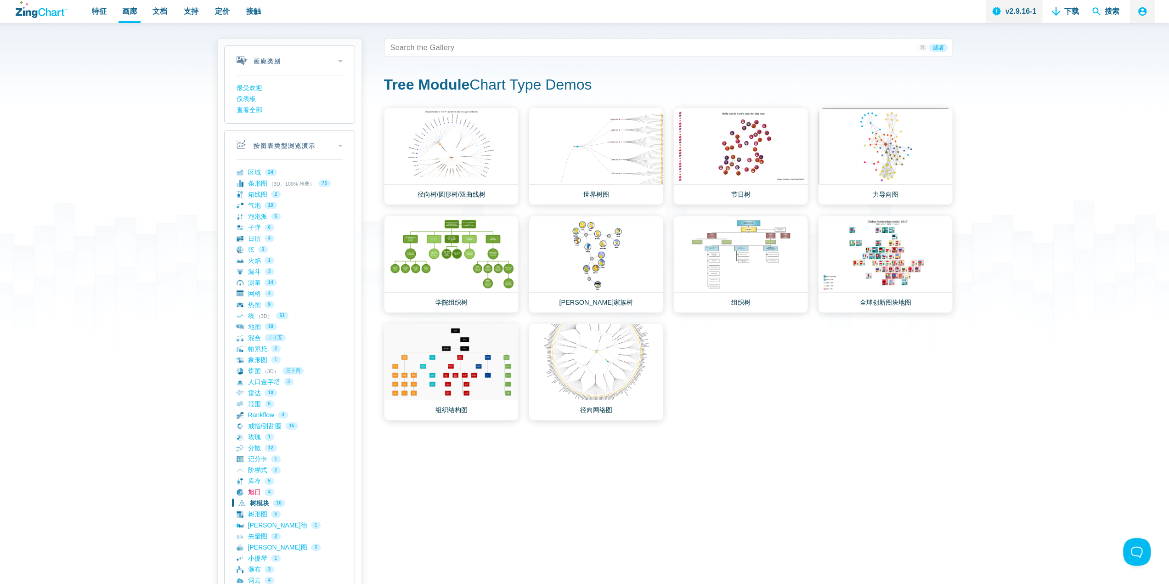
click at [260, 492] on link "旭日 4" at bounding box center [290, 491] width 106 height 11
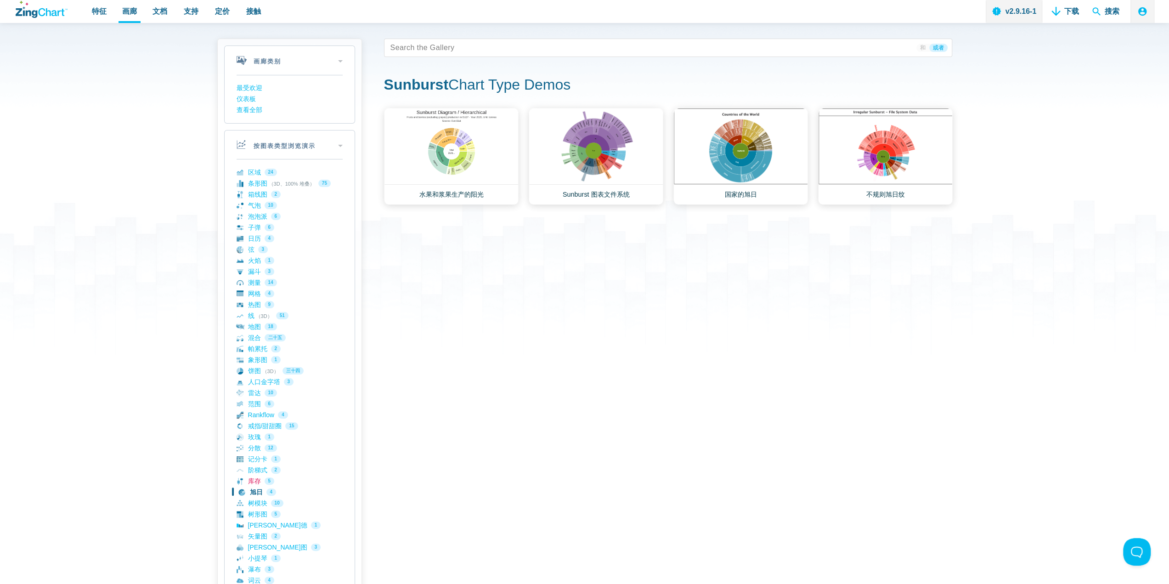
click at [254, 476] on link "库存 5" at bounding box center [290, 480] width 106 height 11
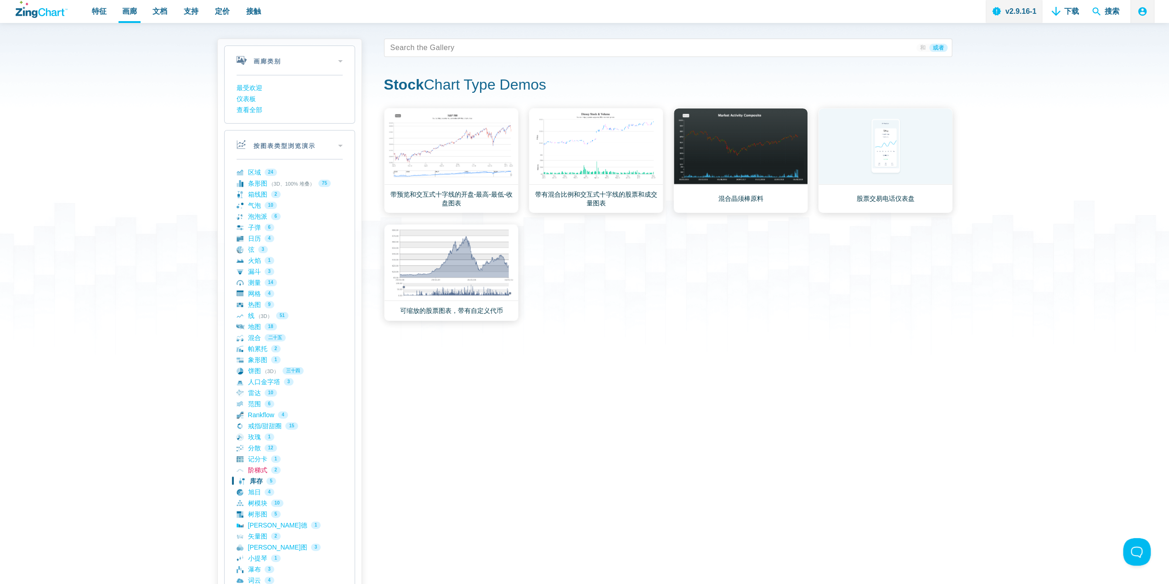
click at [262, 470] on link "阶梯式 2" at bounding box center [290, 469] width 106 height 11
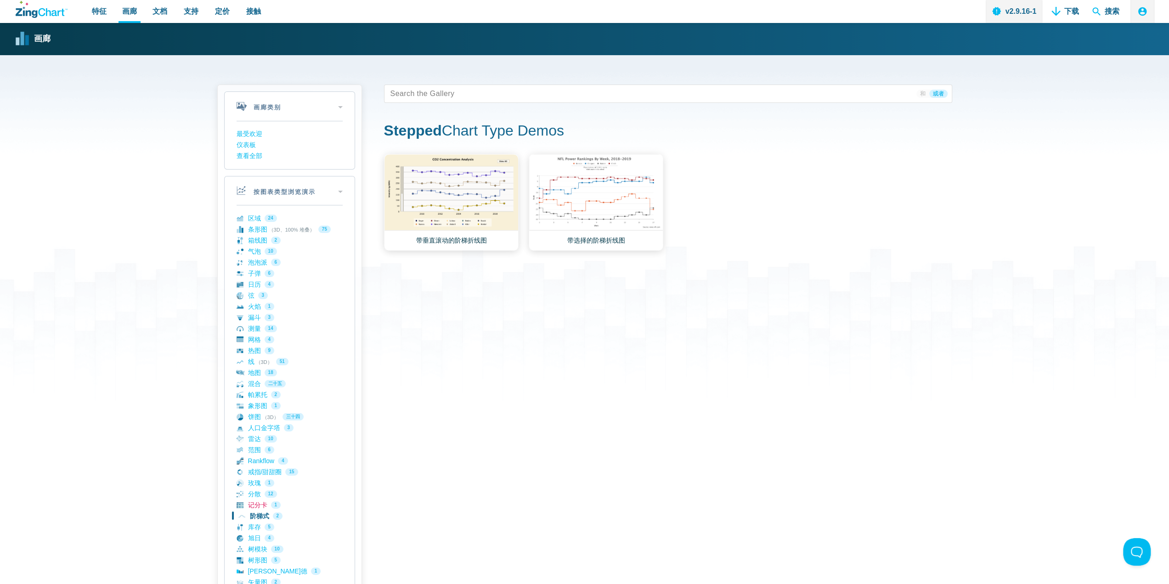
click at [265, 505] on link "记分卡 1" at bounding box center [290, 504] width 106 height 11
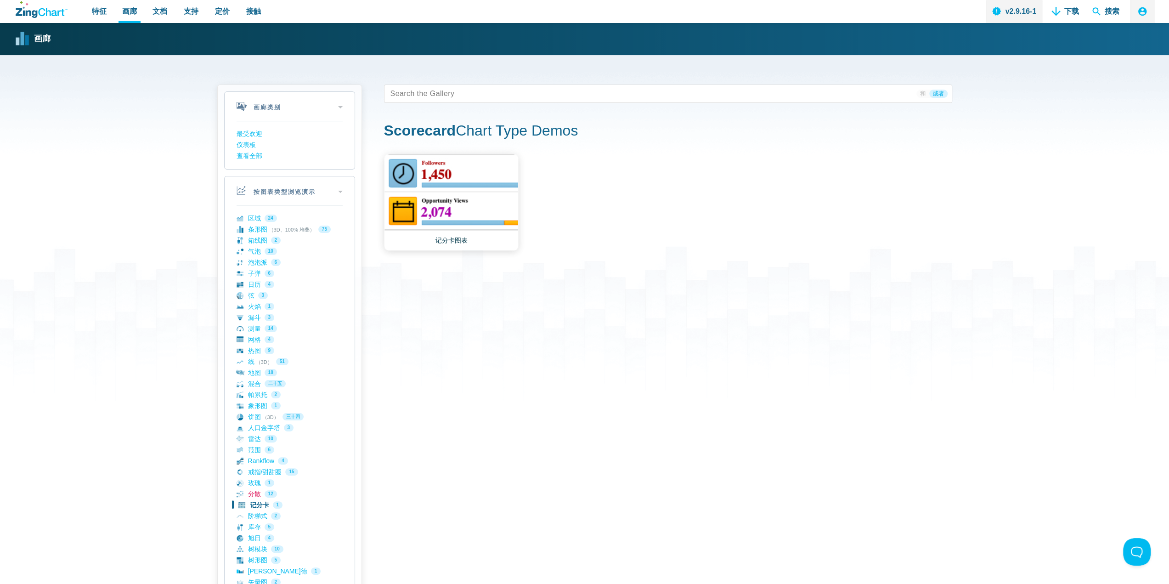
click at [258, 495] on link "分散 12" at bounding box center [290, 493] width 106 height 11
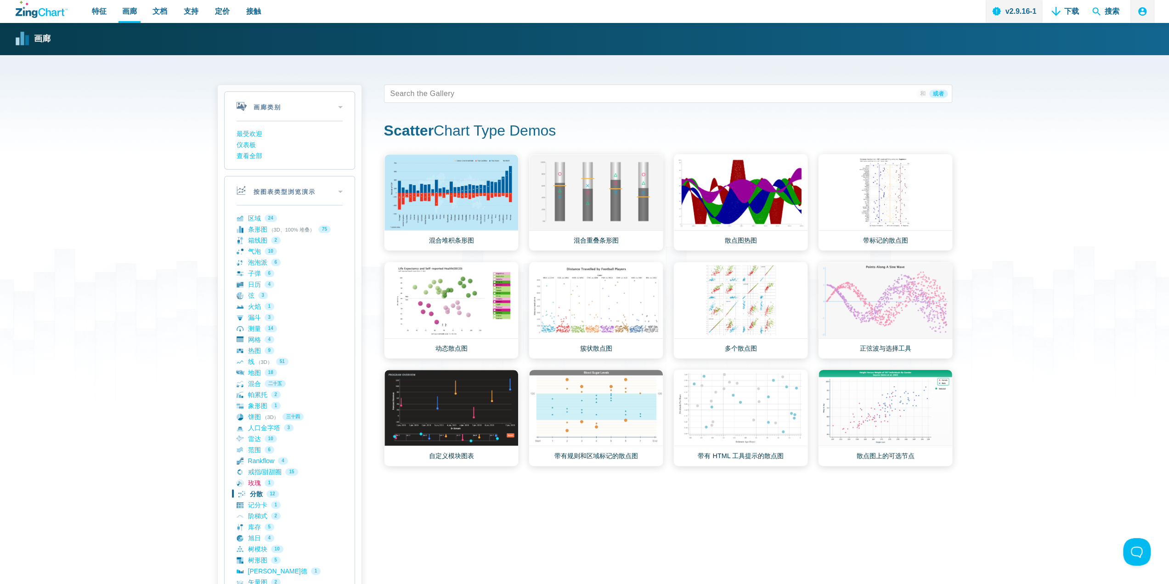
click at [258, 486] on link "玫瑰 1" at bounding box center [290, 482] width 106 height 11
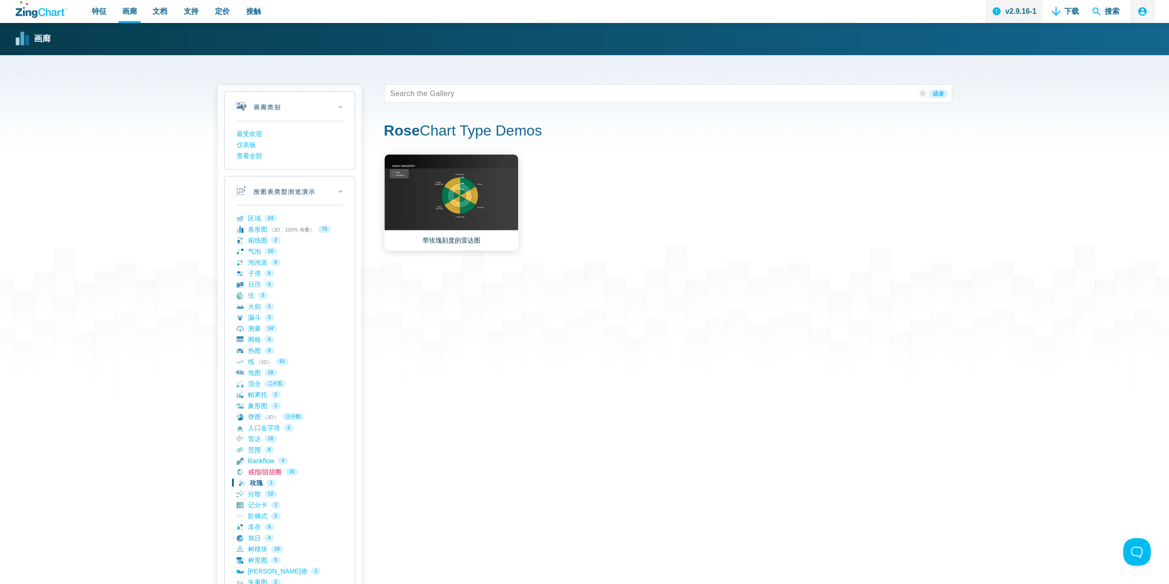
click at [266, 474] on link "戒指/甜甜圈 15" at bounding box center [290, 471] width 106 height 11
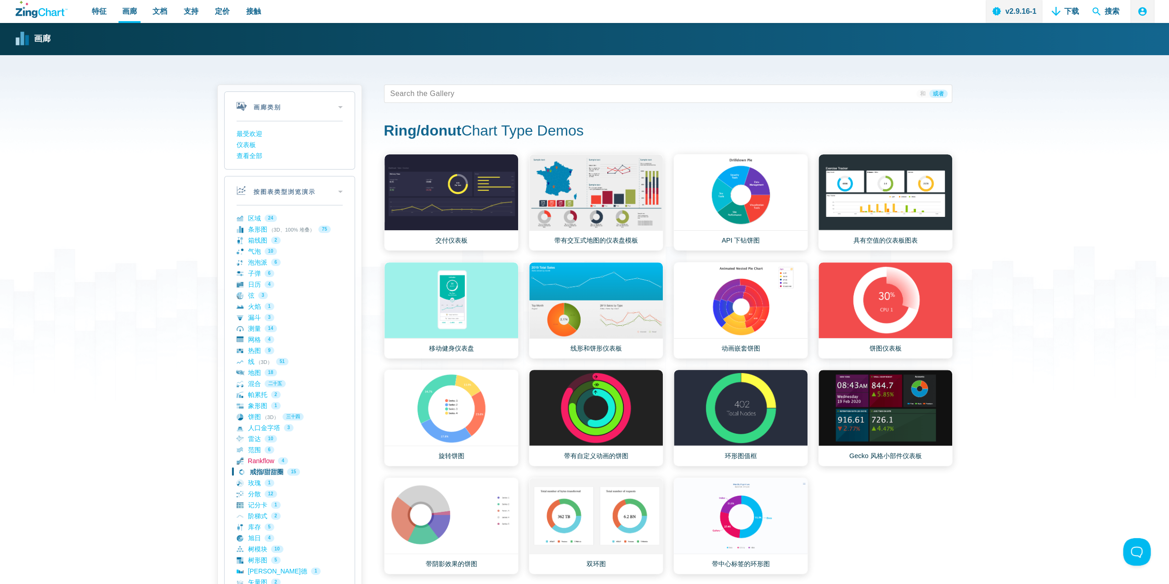
click at [270, 456] on link "Rankflow 4" at bounding box center [290, 460] width 106 height 11
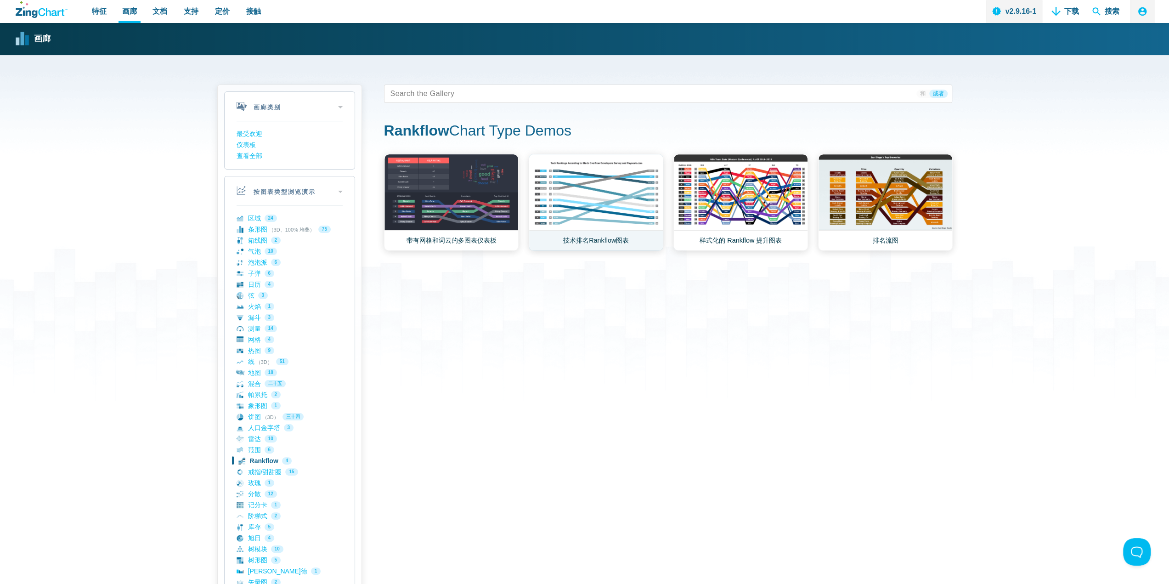
click at [624, 192] on link "技术排名Rankflow图表" at bounding box center [596, 202] width 135 height 97
click at [727, 209] on link "样式化的 Rankflow 提升图表" at bounding box center [740, 202] width 135 height 97
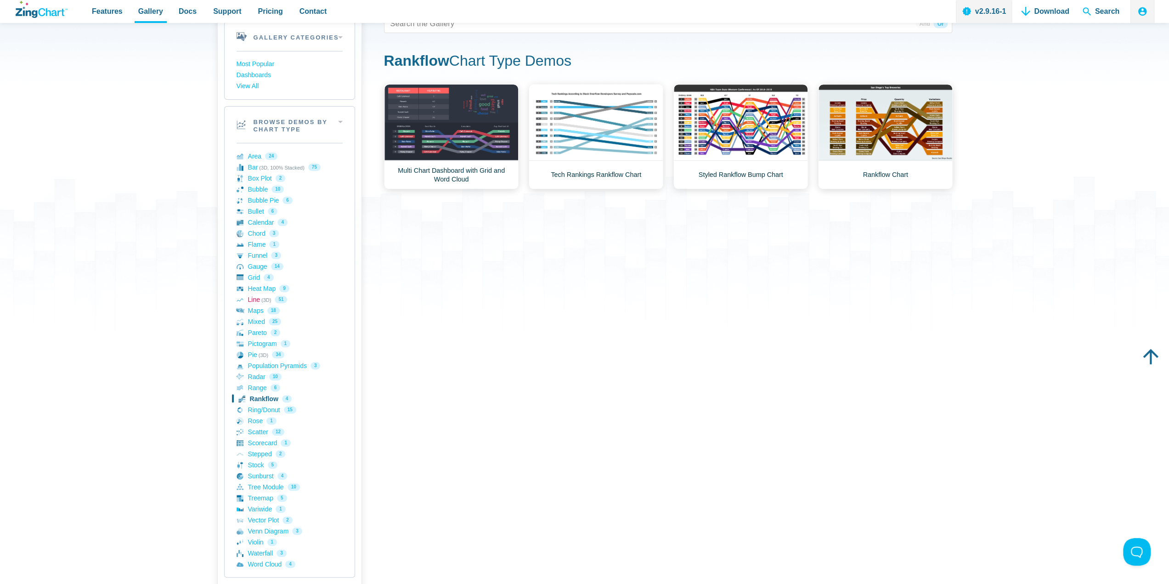
scroll to position [92, 0]
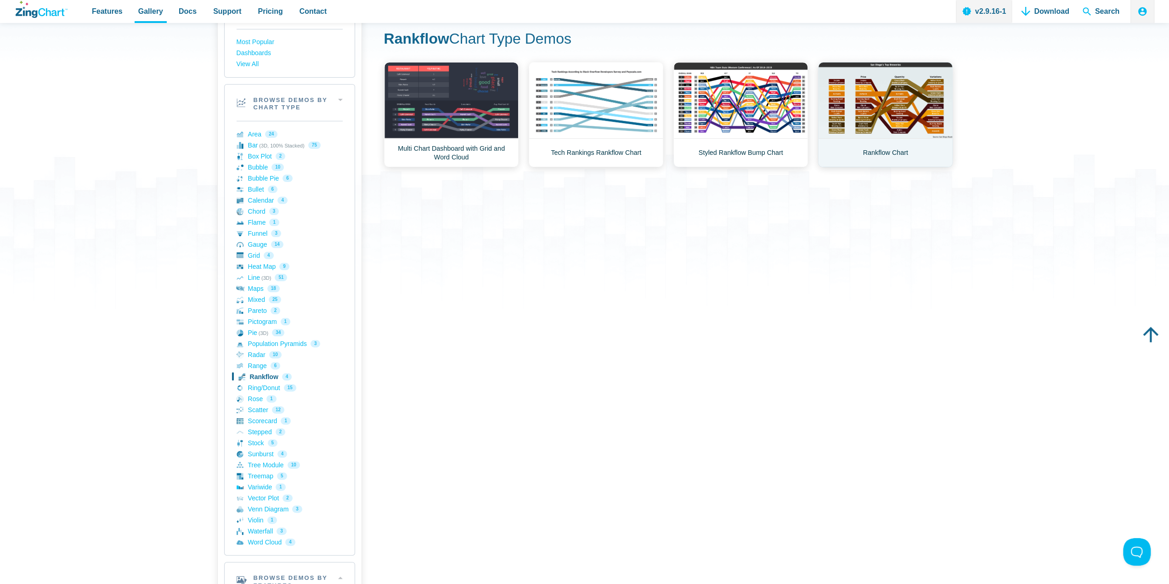
click at [878, 107] on link "Rankflow Chart" at bounding box center [885, 114] width 135 height 105
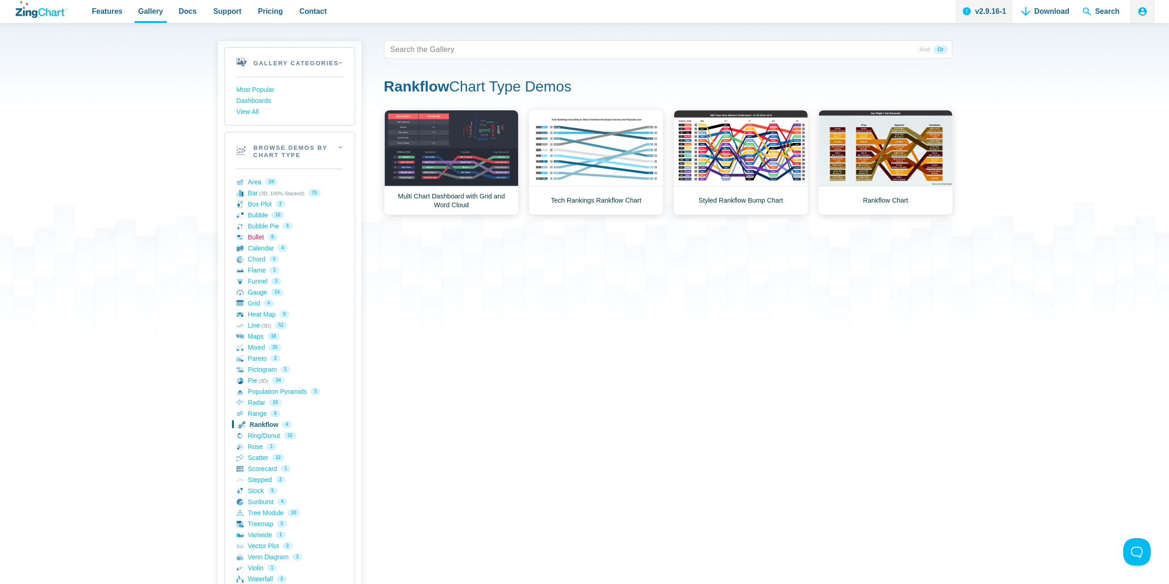
scroll to position [0, 0]
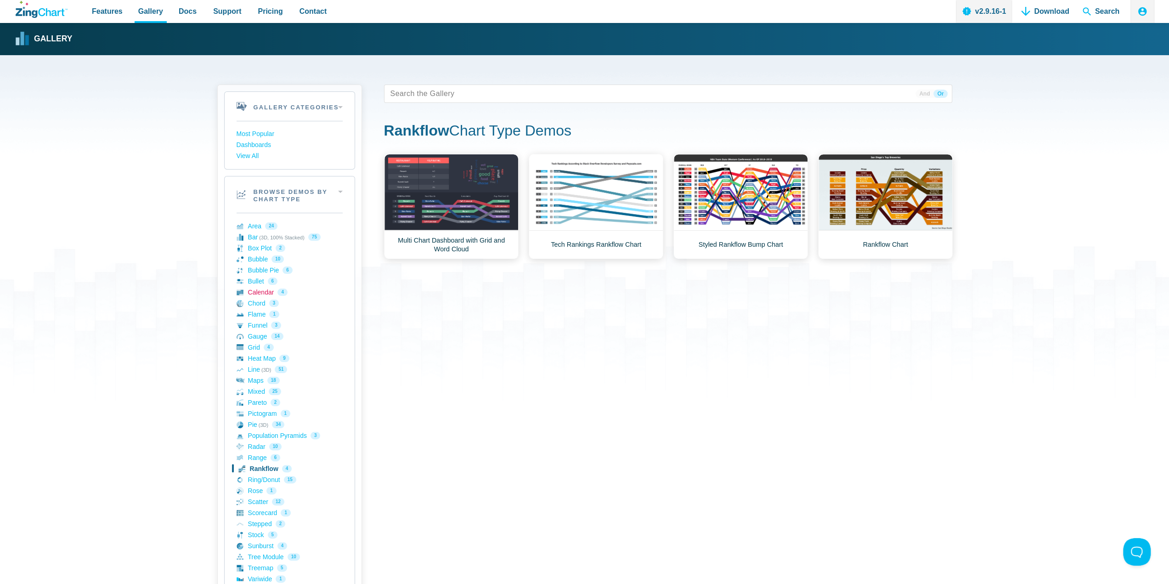
click at [253, 289] on link "Calendar 4" at bounding box center [290, 292] width 106 height 11
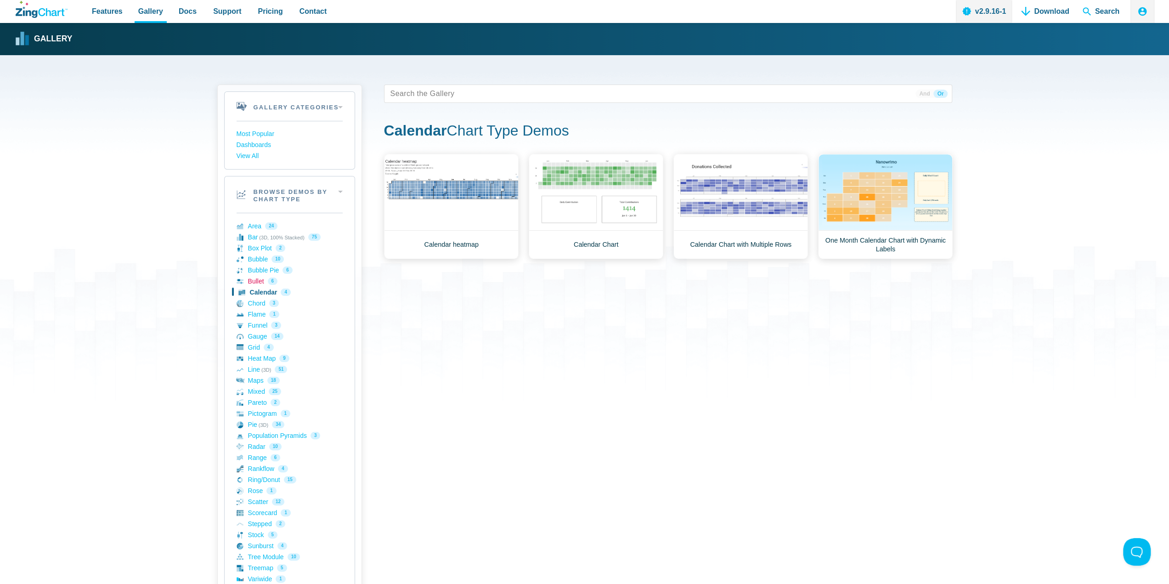
click at [252, 282] on link "Bullet 6" at bounding box center [290, 281] width 106 height 11
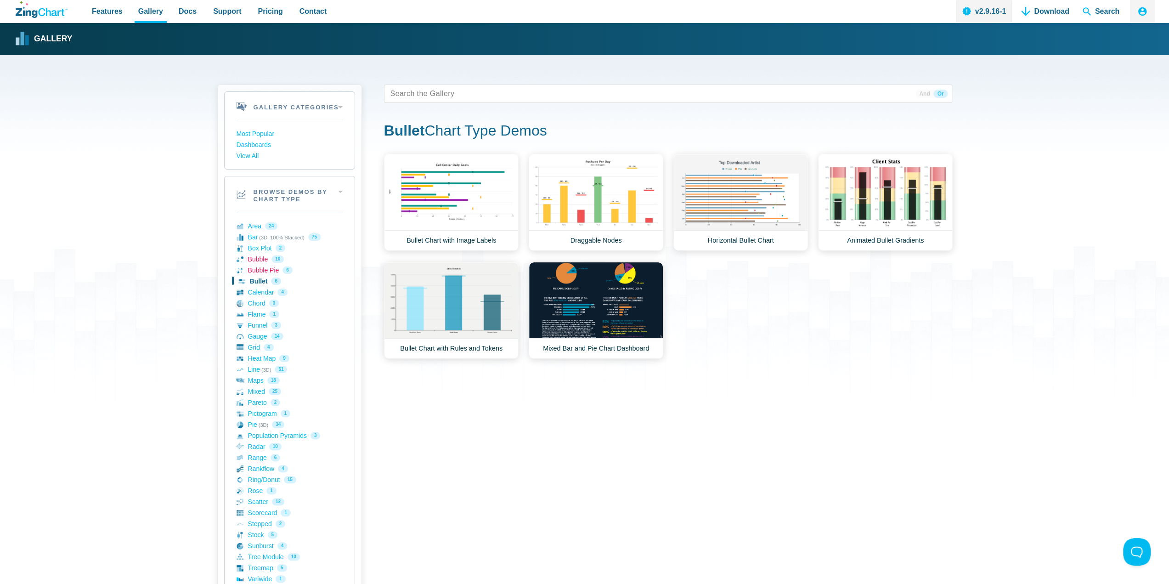
click at [251, 263] on nav "Area 24 Bar (3D, 100% Stacked) 75 Box Plot 2 Bubble 10 Bubble Pie 6 Bullet 6 Ca…" at bounding box center [290, 430] width 106 height 434
click at [254, 254] on link "Bubble 10" at bounding box center [290, 259] width 106 height 11
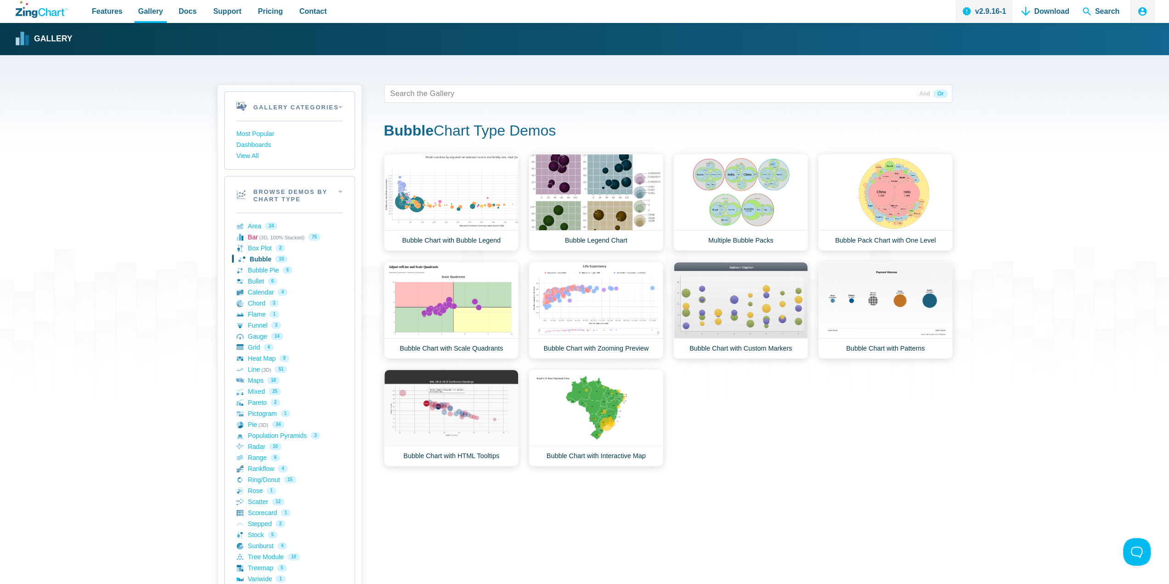
click at [254, 240] on link "Bar (3D, 100% Stacked) 75" at bounding box center [290, 237] width 106 height 11
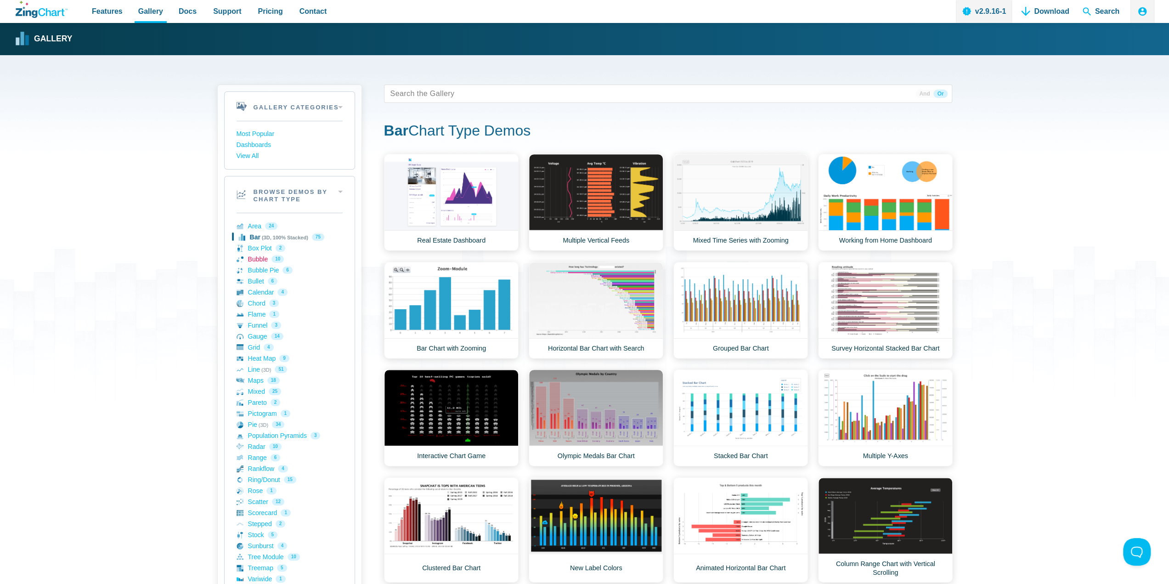
click at [248, 260] on link "Bubble 10" at bounding box center [290, 259] width 106 height 11
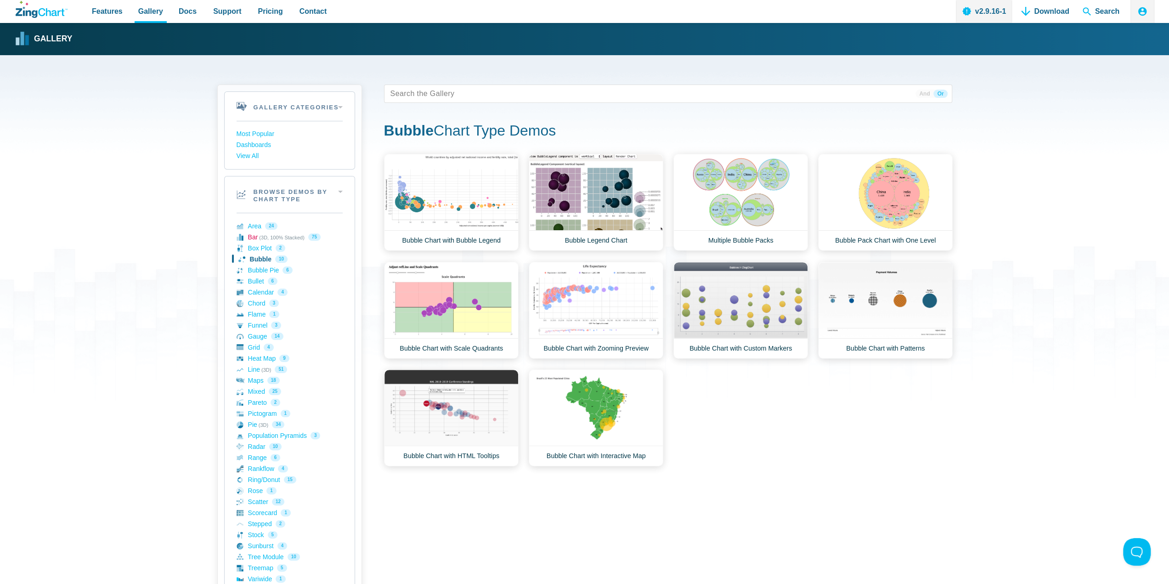
click at [254, 234] on link "Bar (3D, 100% Stacked) 75" at bounding box center [290, 237] width 106 height 11
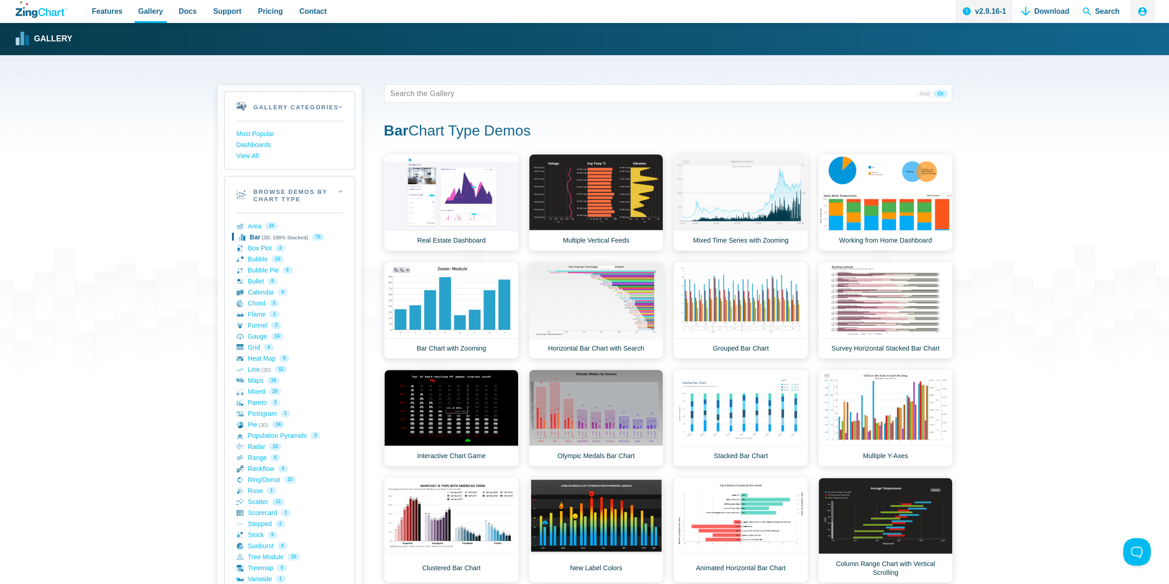
click at [251, 213] on nav "Area 24 Bar (3D, 100% Stacked) 75 Box Plot 2 Bubble 10 Bubble Pie 6 Bullet 6 Ca…" at bounding box center [290, 430] width 106 height 434
click at [247, 225] on link "Area 24" at bounding box center [290, 225] width 106 height 11
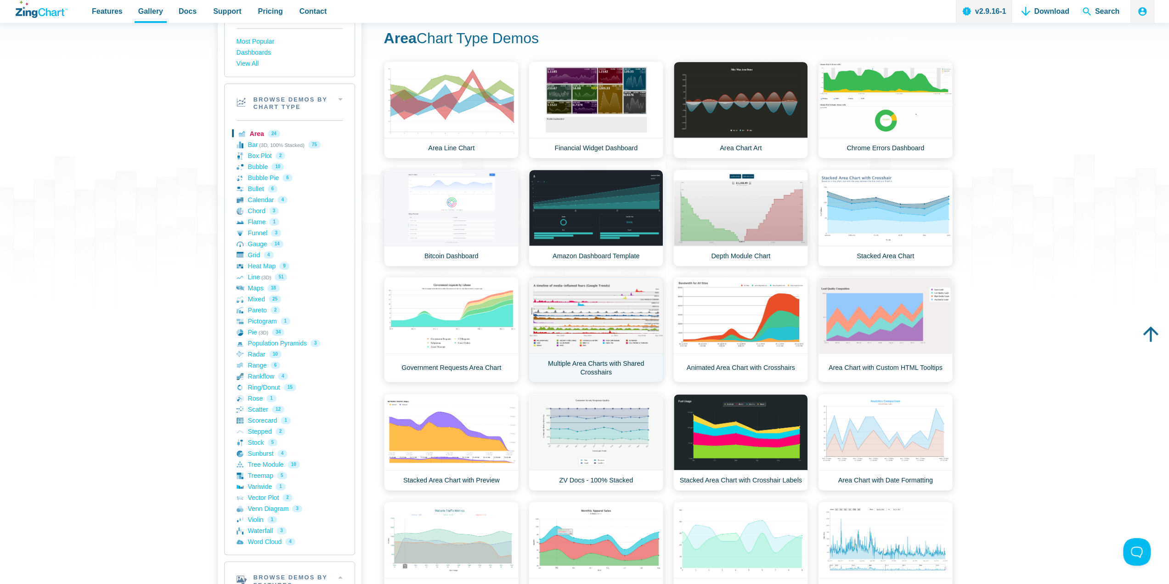
scroll to position [92, 0]
click at [265, 475] on link "Treemap 5" at bounding box center [290, 475] width 106 height 11
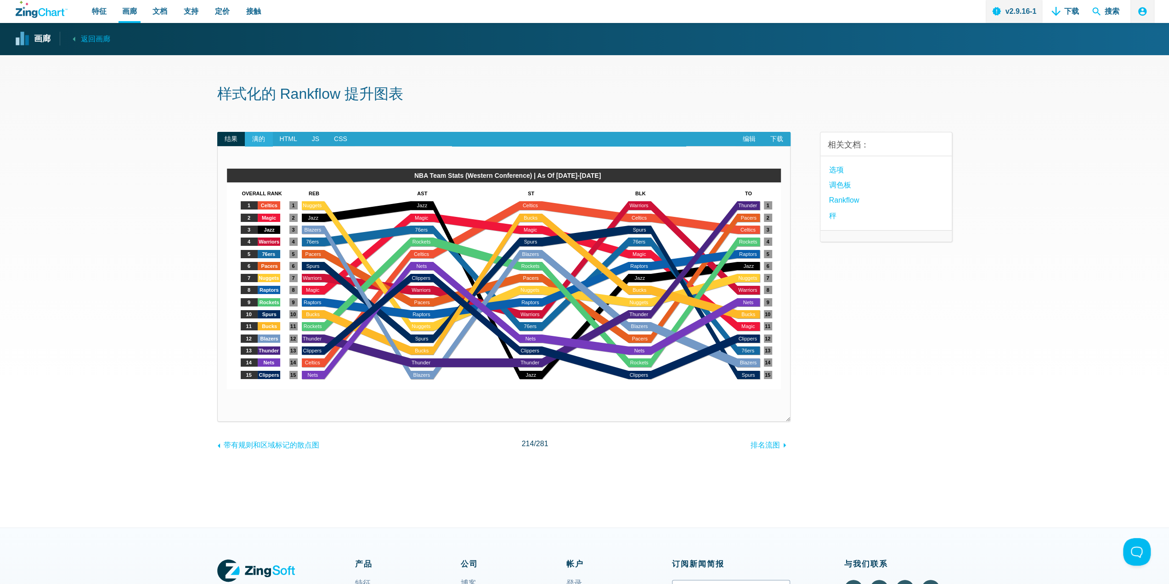
click at [266, 140] on span "满的" at bounding box center [259, 139] width 28 height 15
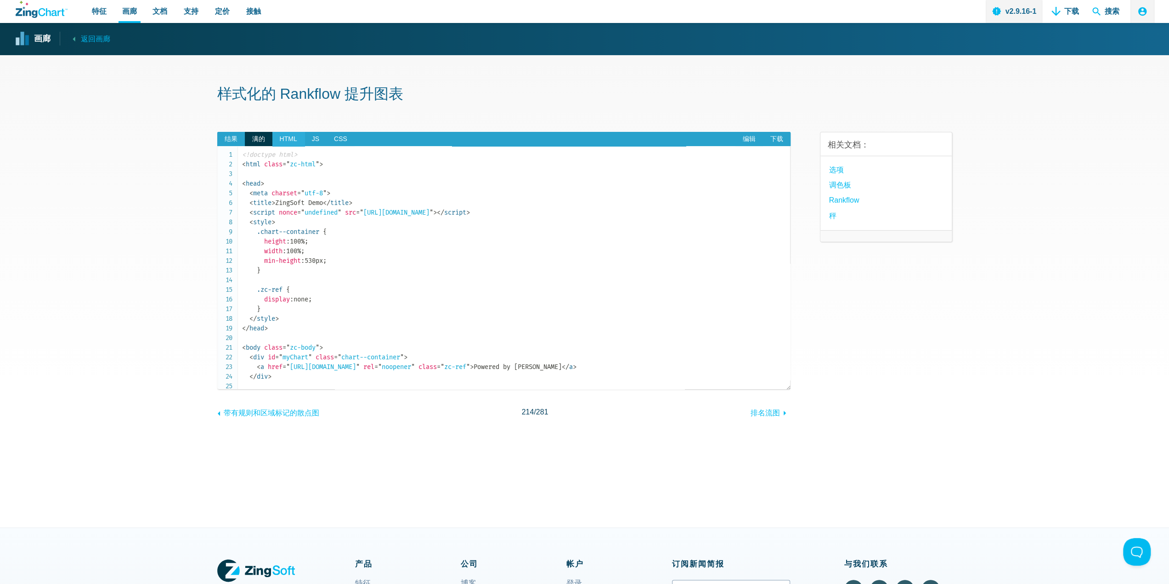
click at [284, 136] on font "HTML" at bounding box center [288, 138] width 17 height 7
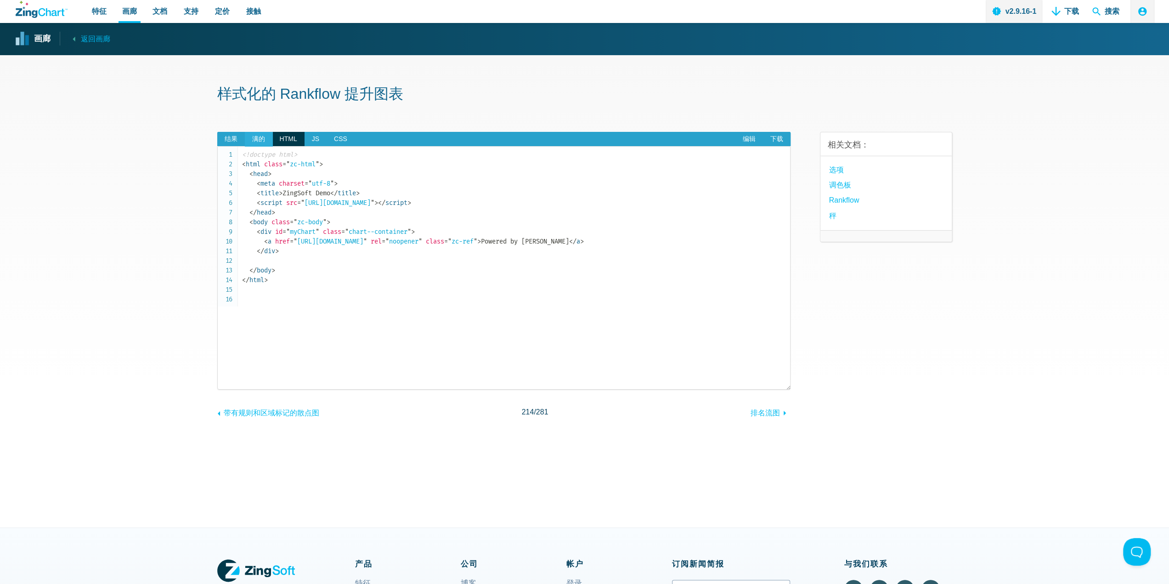
click at [260, 137] on font "满的" at bounding box center [258, 138] width 13 height 7
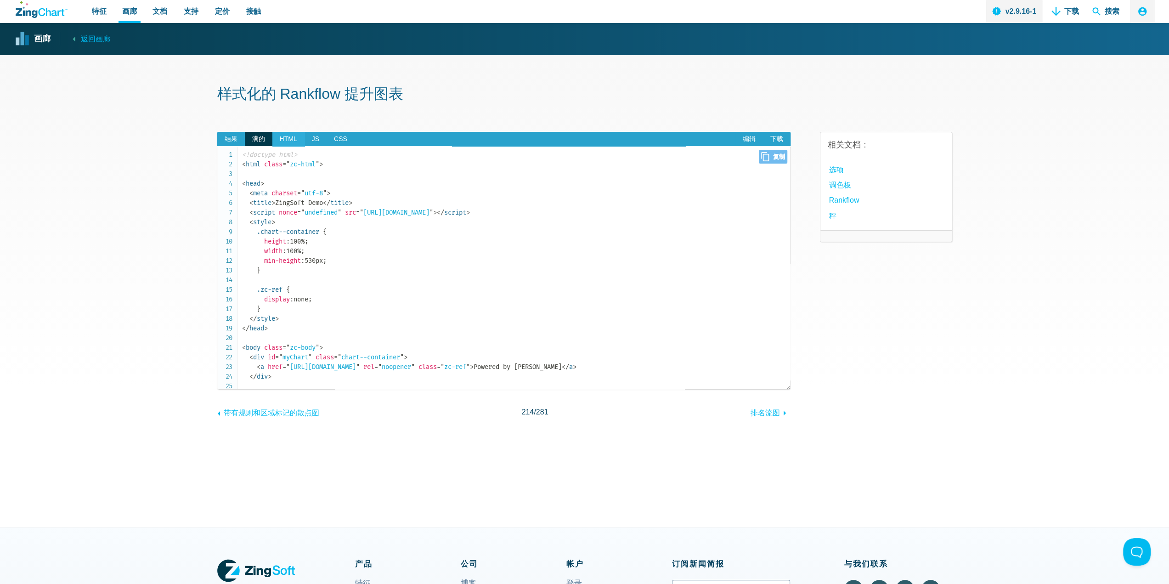
click at [290, 142] on font "HTML" at bounding box center [288, 138] width 17 height 7
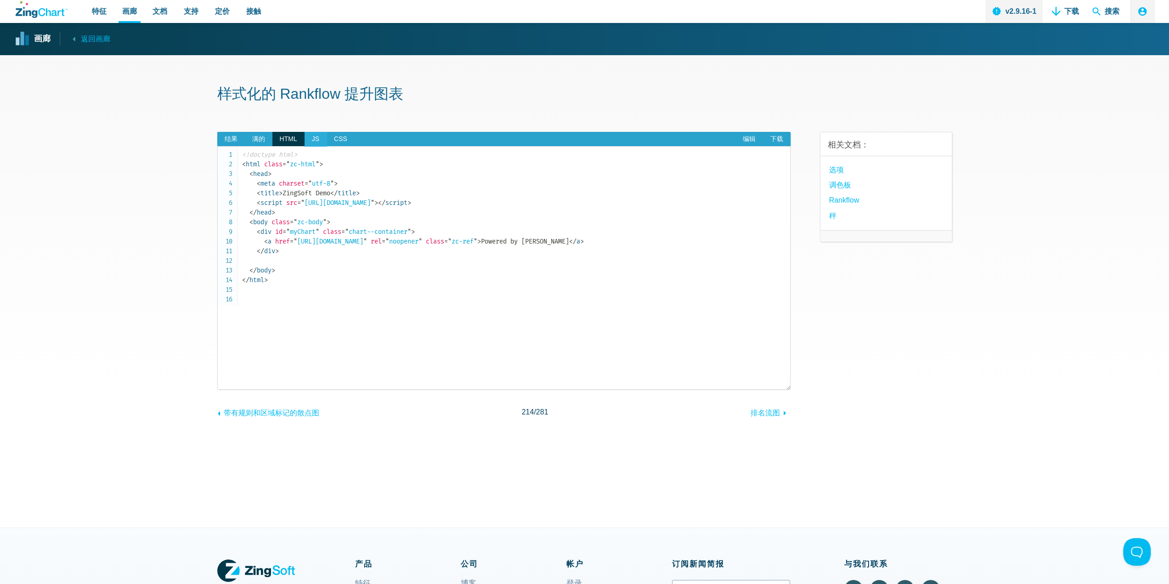
click at [311, 137] on span "JS" at bounding box center [316, 139] width 22 height 15
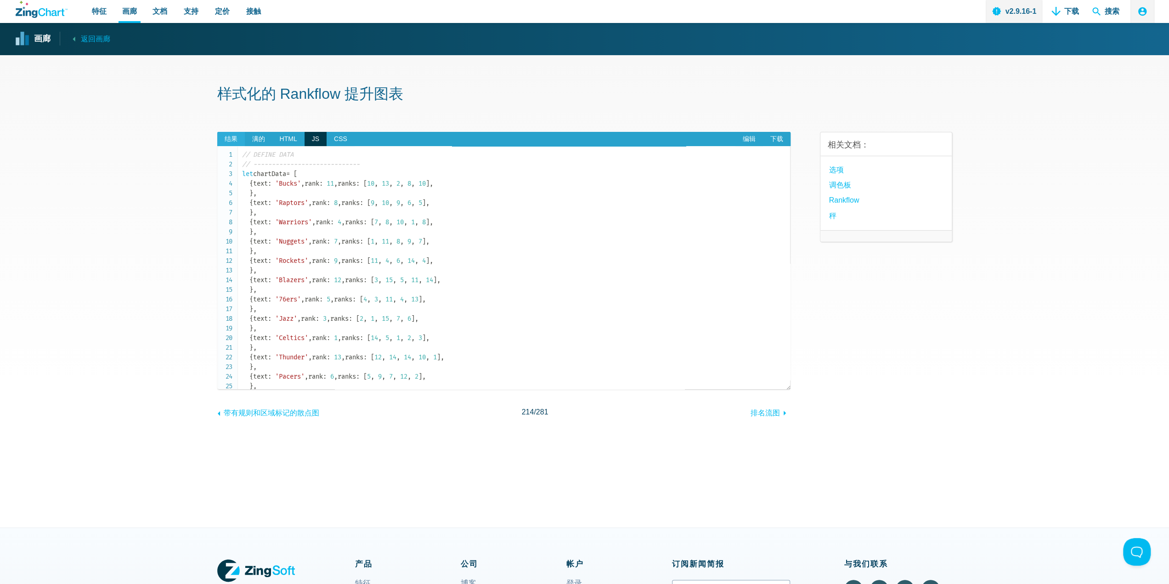
click at [232, 140] on font "结果" at bounding box center [231, 138] width 13 height 7
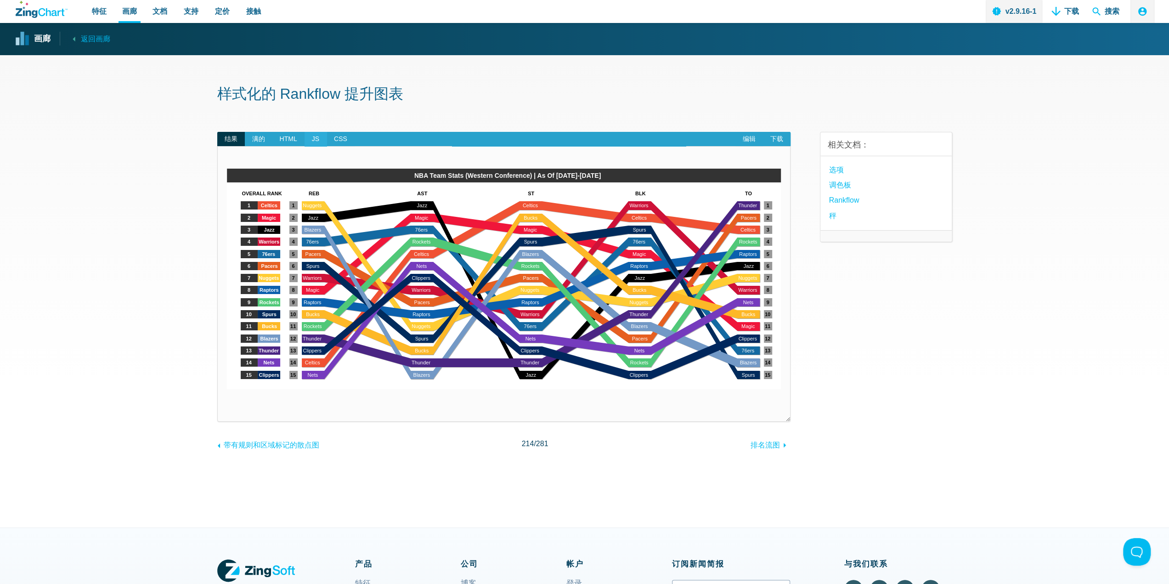
click at [322, 145] on span "JS" at bounding box center [316, 139] width 22 height 15
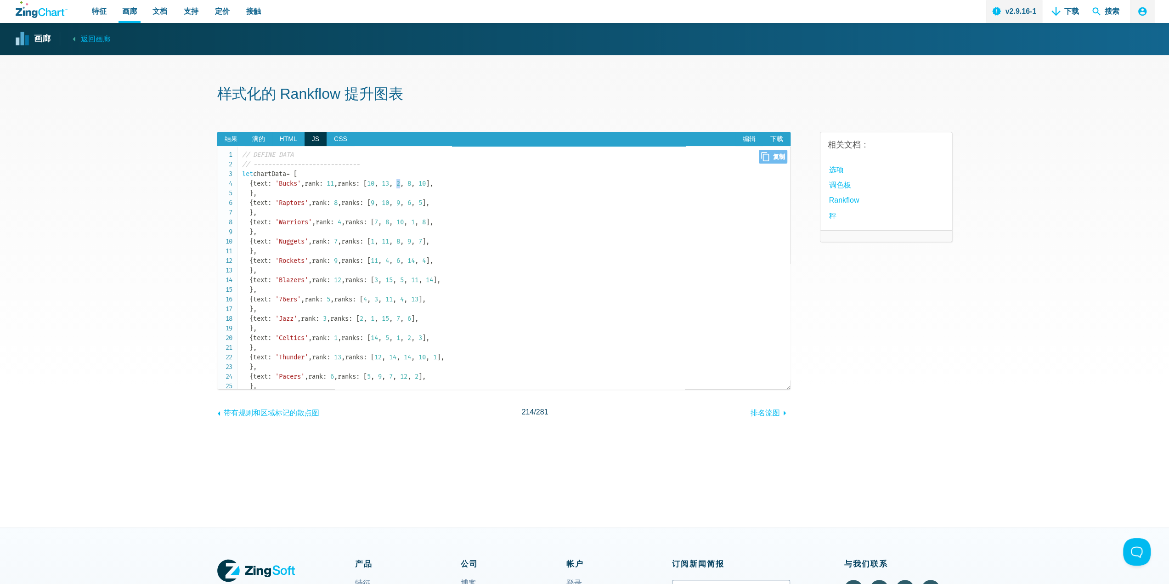
drag, startPoint x: 323, startPoint y: 213, endPoint x: 318, endPoint y: 214, distance: 5.6
click at [318, 214] on code "// DEFINE DATA // ----------------------------- let chartData = [ { text : 'Buc…" at bounding box center [516, 492] width 548 height 685
click at [426, 207] on span "," at bounding box center [428, 203] width 4 height 8
click at [389, 187] on span "," at bounding box center [391, 184] width 4 height 8
click at [303, 220] on code "// DEFINE DATA // ----------------------------- let chartData = [ { text : 'Buc…" at bounding box center [516, 492] width 548 height 685
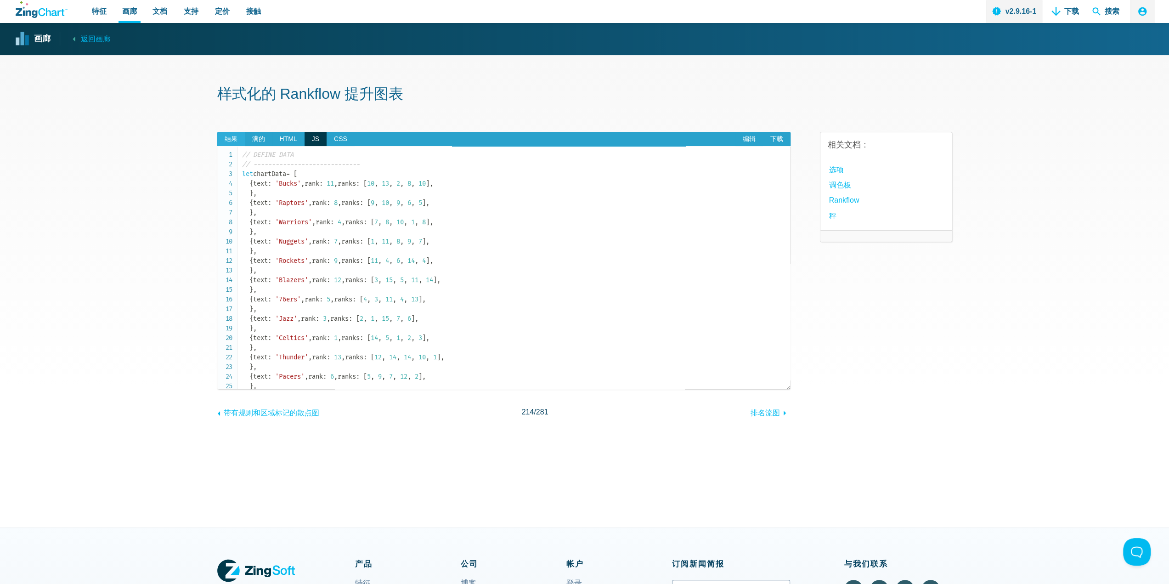
click at [228, 140] on font "结果" at bounding box center [231, 138] width 13 height 7
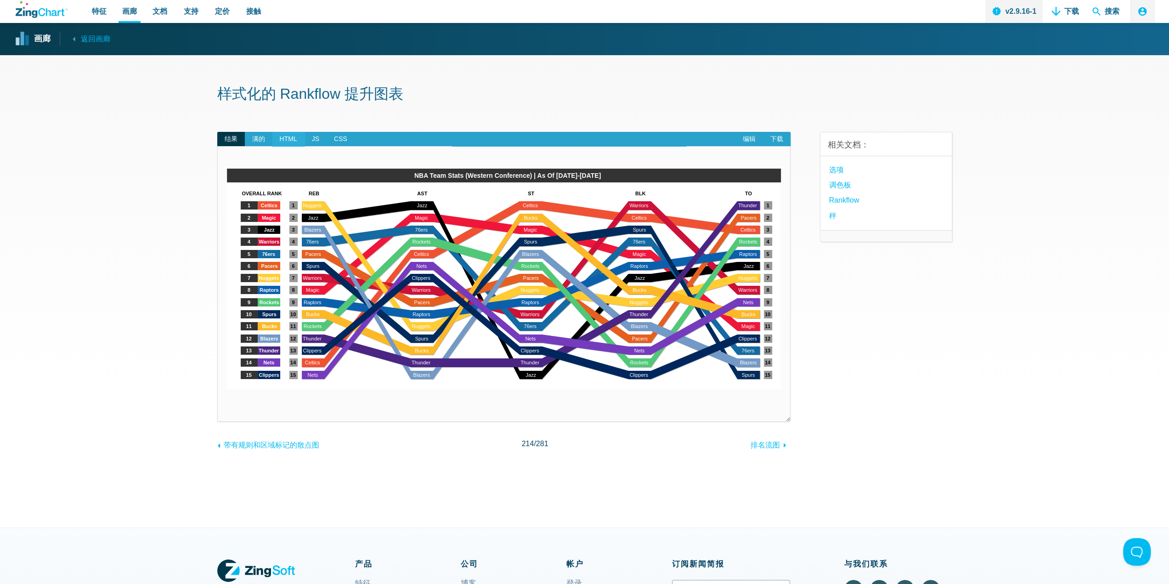
click at [273, 137] on span "HTML" at bounding box center [288, 139] width 32 height 15
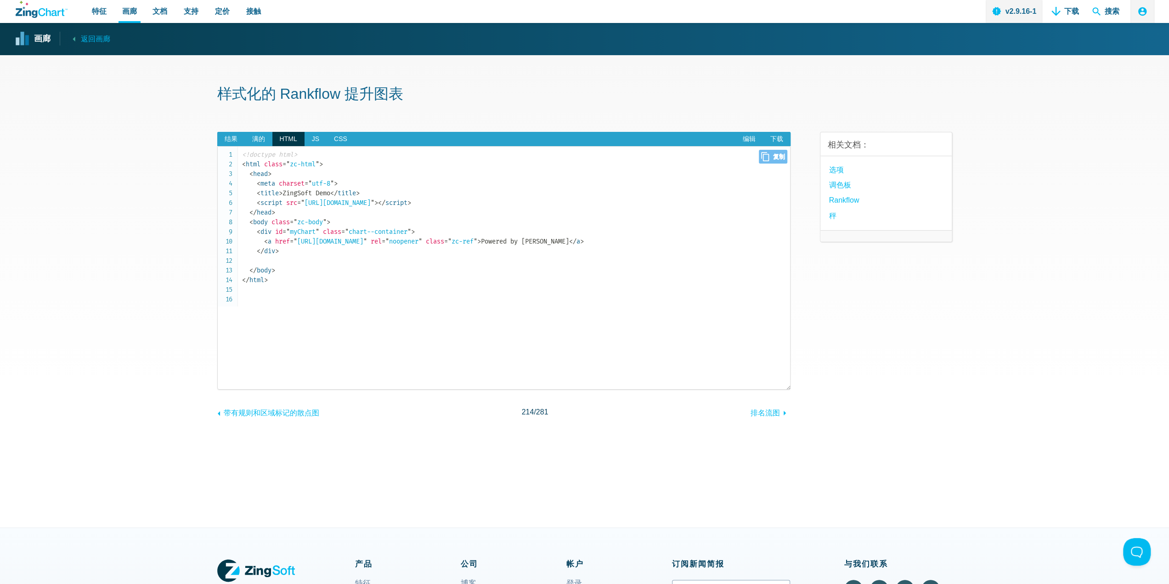
click at [311, 149] on pre "<!doctype html> < html class = " zc-html " > < head > < meta charset = " utf-8 …" at bounding box center [503, 267] width 573 height 243
click at [313, 145] on span "JS" at bounding box center [316, 139] width 22 height 15
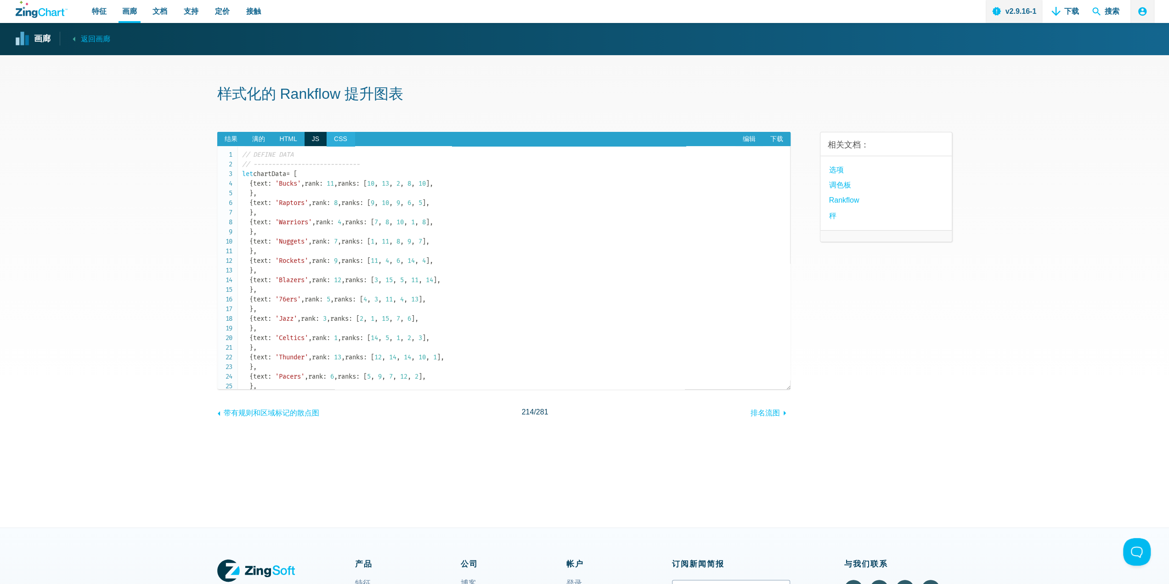
click at [341, 143] on span "CSS" at bounding box center [341, 139] width 28 height 15
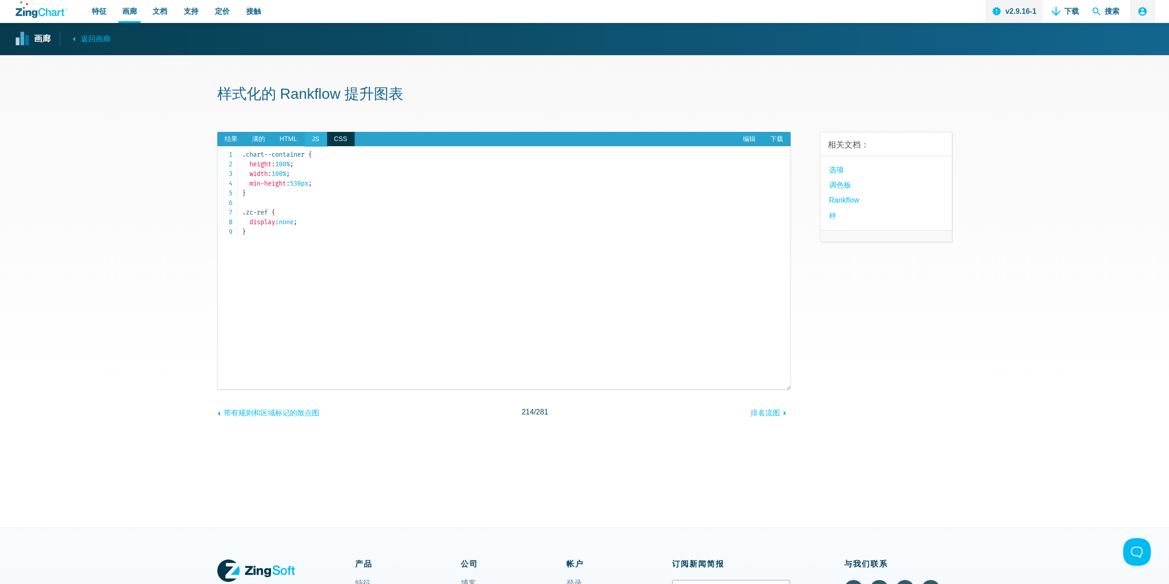
click at [316, 140] on font "JS" at bounding box center [315, 138] width 7 height 7
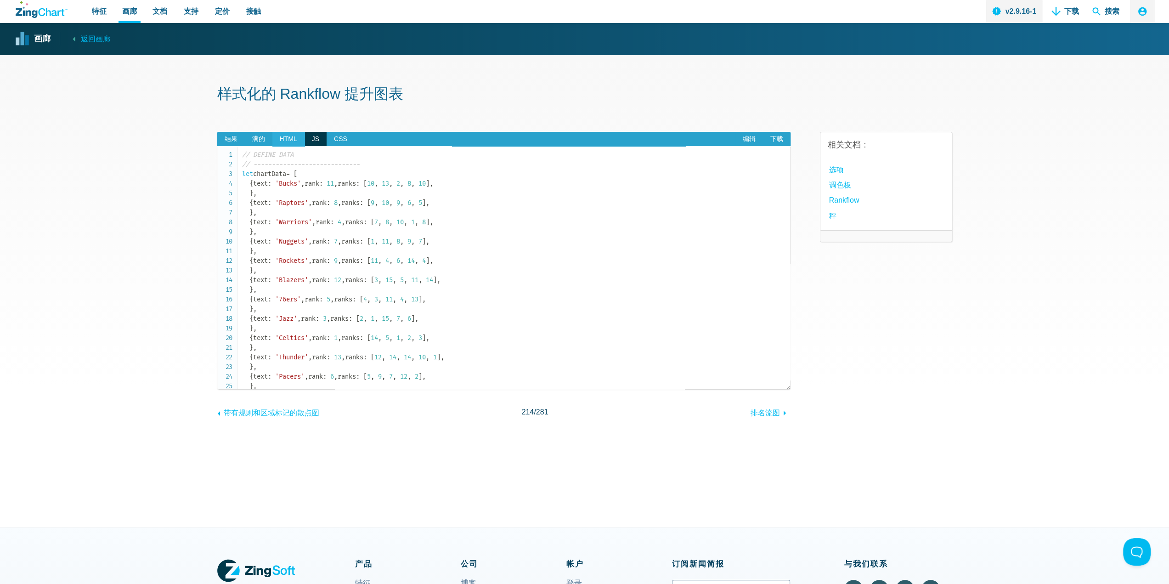
click at [294, 138] on font "HTML" at bounding box center [288, 138] width 17 height 7
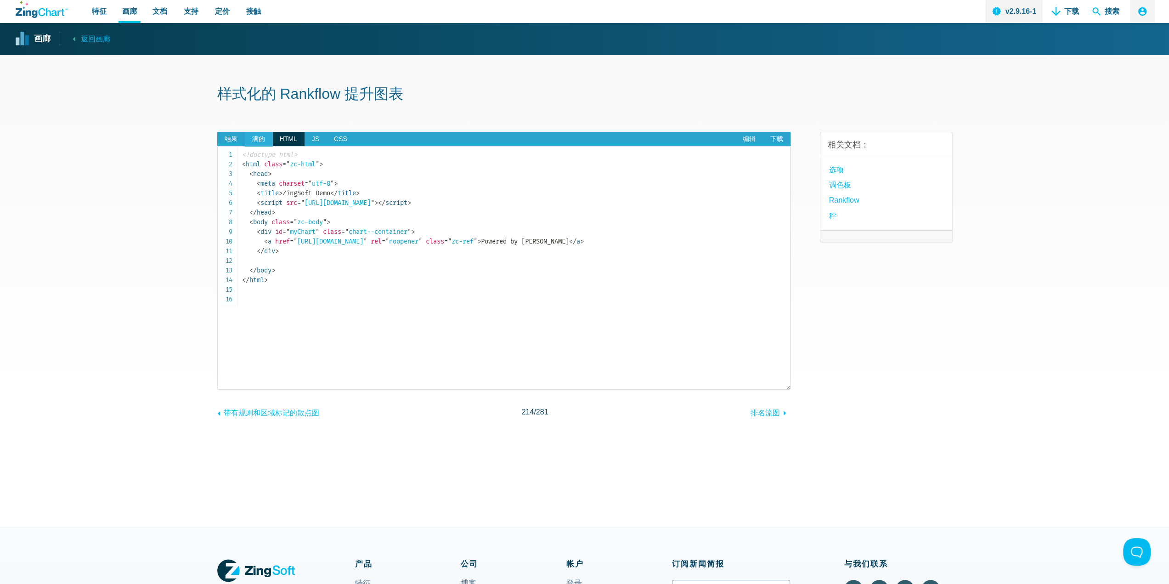
click at [262, 138] on font "满的" at bounding box center [258, 138] width 13 height 7
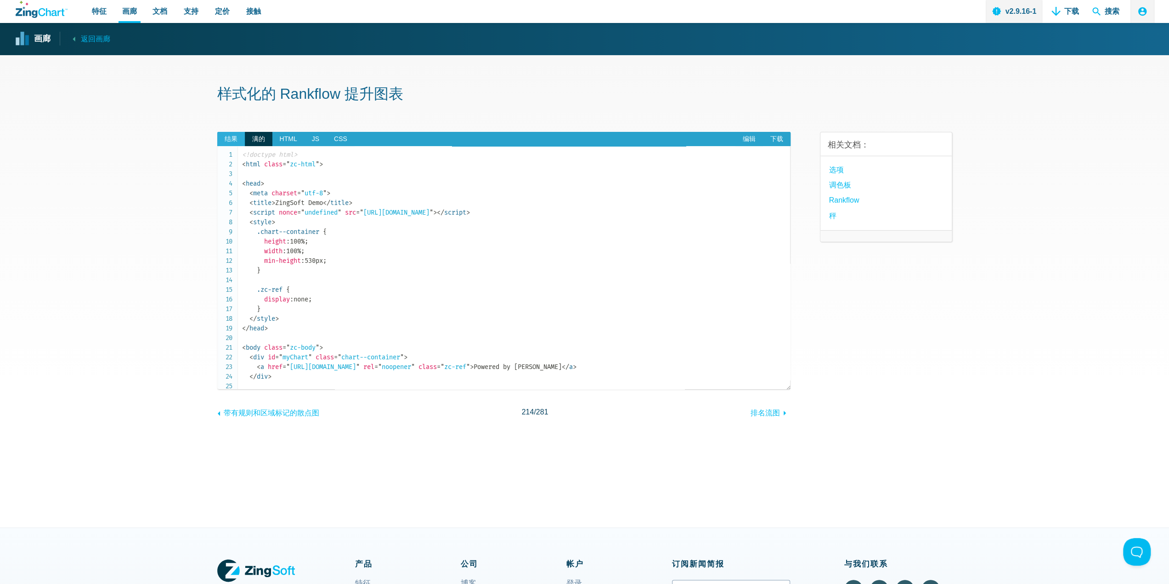
click at [243, 141] on span "结果" at bounding box center [231, 139] width 28 height 15
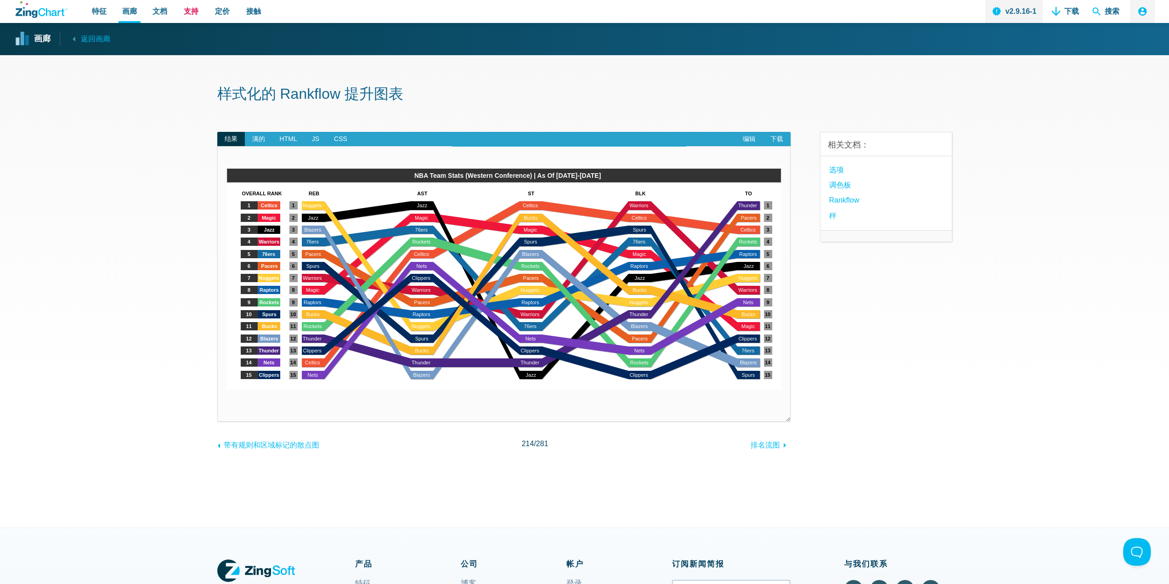
click at [187, 13] on font "支持" at bounding box center [191, 11] width 15 height 8
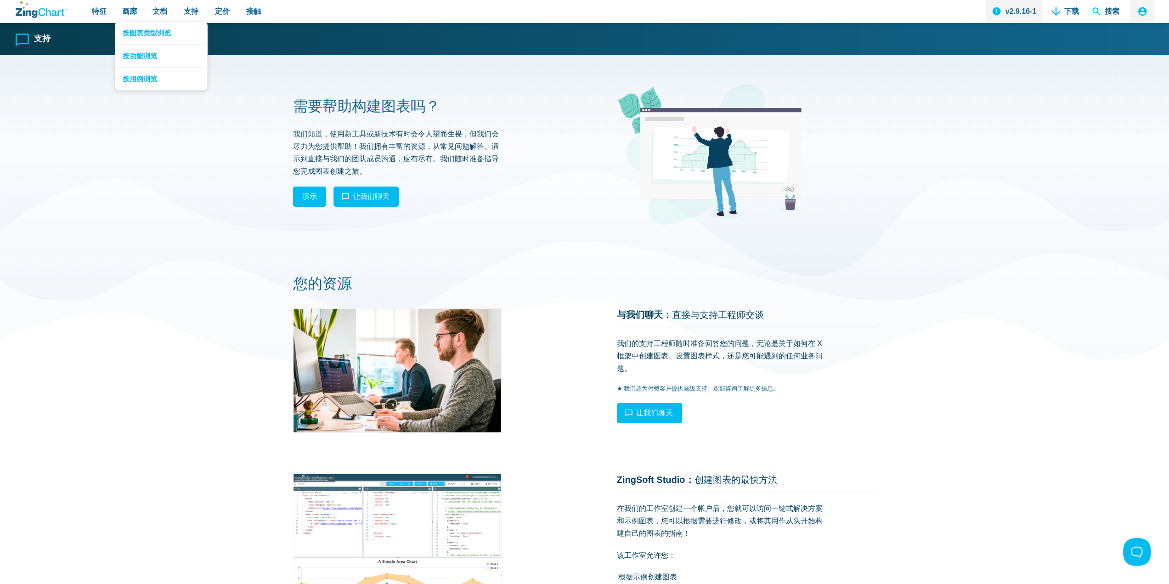
click at [127, 21] on nav "按图表类型浏览 按功能浏览 按用例浏览" at bounding box center [161, 55] width 93 height 69
click at [155, 12] on font "文档" at bounding box center [160, 11] width 15 height 8
click at [137, 11] on link "画廊" at bounding box center [130, 11] width 22 height 23
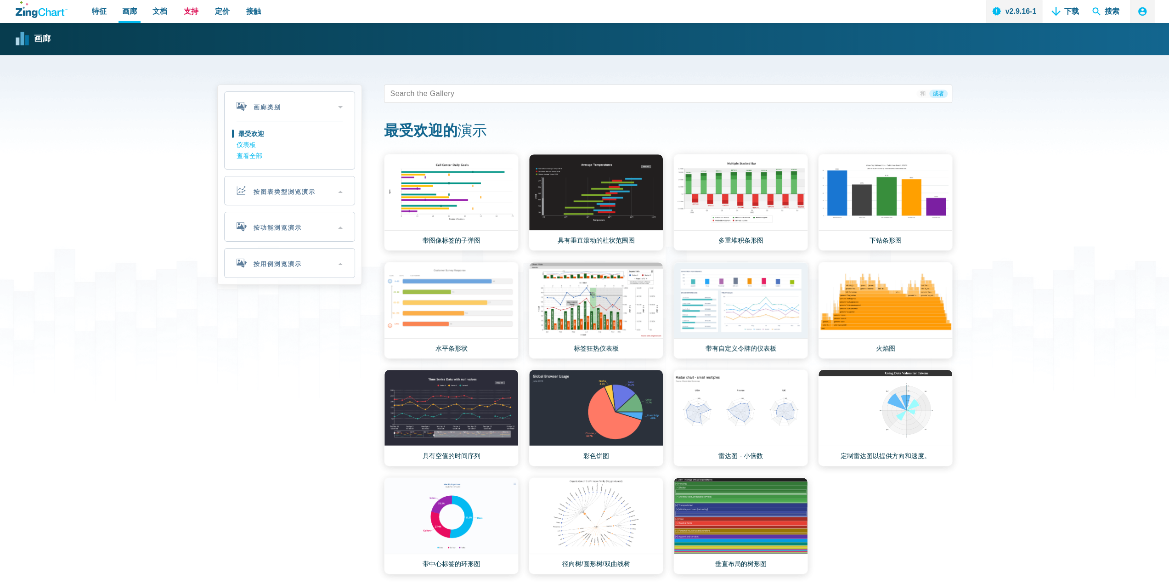
click at [185, 15] on font "支持" at bounding box center [191, 11] width 15 height 8
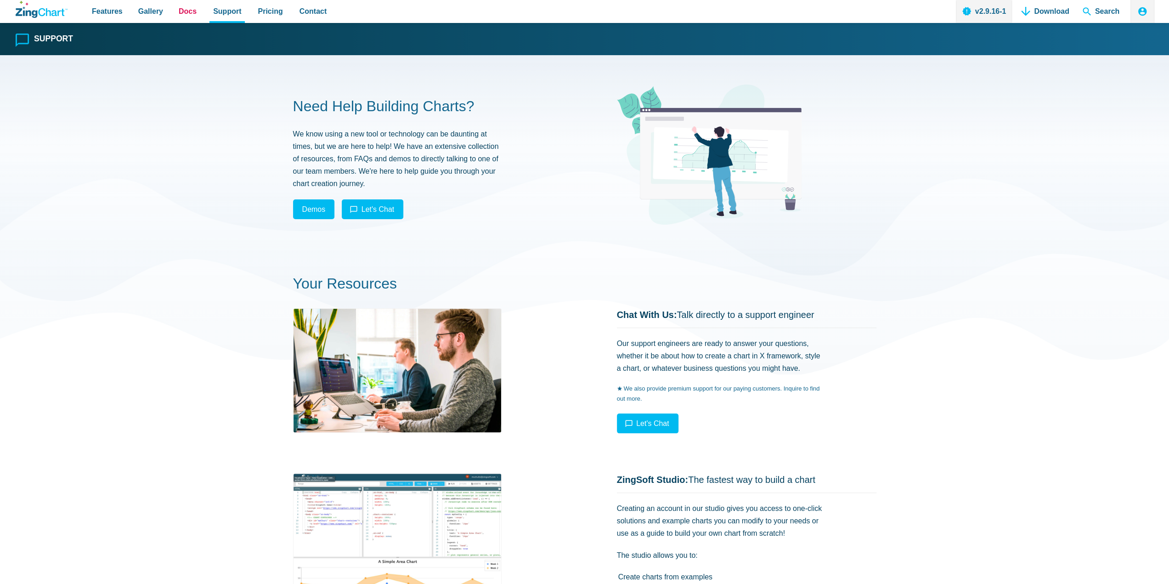
click at [176, 17] on nav "Features Gallery Browse by Chart Type Browse by Features Browse by Use Case Doc…" at bounding box center [209, 11] width 251 height 23
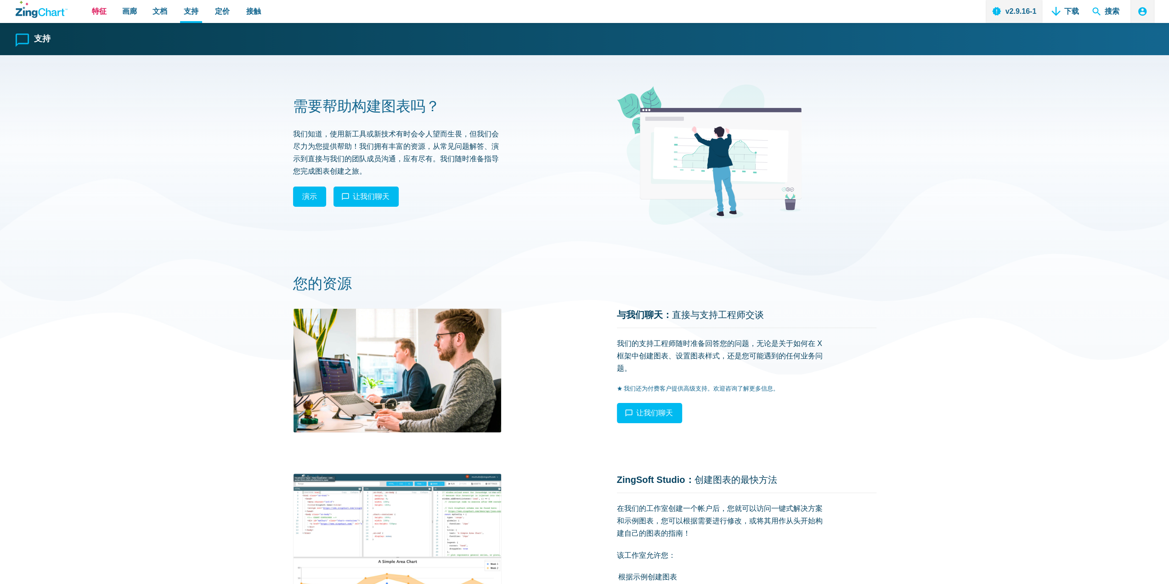
click at [100, 15] on font "特征" at bounding box center [99, 11] width 15 height 8
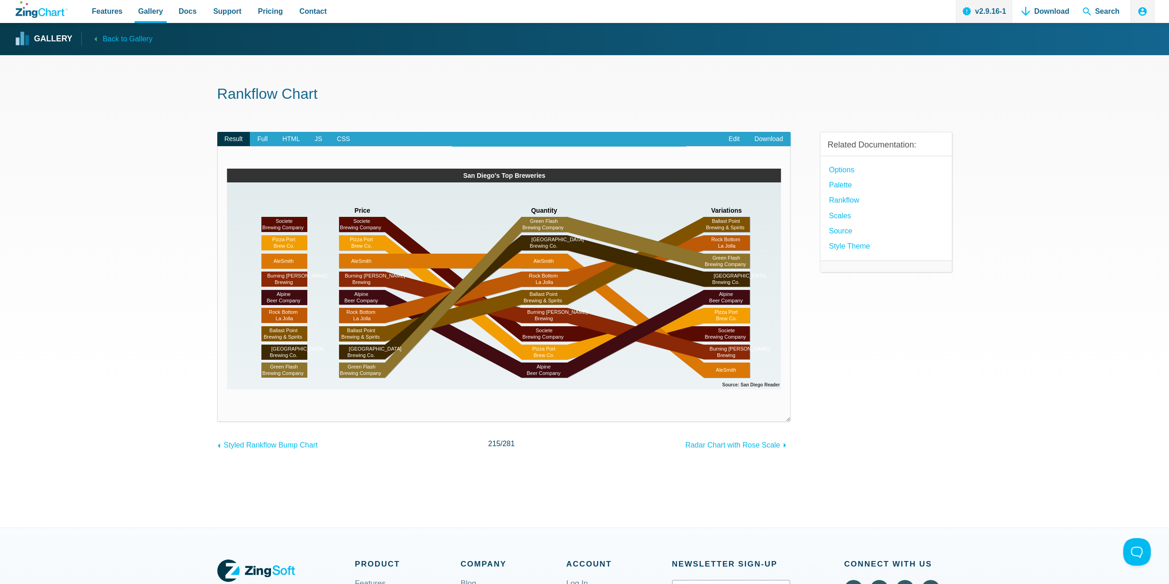
click at [910, 344] on div "Related Documentation: options palette Rankflow Scales source style theme" at bounding box center [886, 284] width 132 height 334
drag, startPoint x: 776, startPoint y: 393, endPoint x: 770, endPoint y: 384, distance: 10.8
click at [776, 392] on div "Powered by ZingChart San Diego's Top Breweries Source: San Diego Reader Price Q…" at bounding box center [504, 290] width 554 height 243
click at [506, 390] on div "Powered by ZingChart San Diego's Top Breweries Source: San Diego Reader Price Q…" at bounding box center [504, 290] width 554 height 243
